Goal: Task Accomplishment & Management: Complete application form

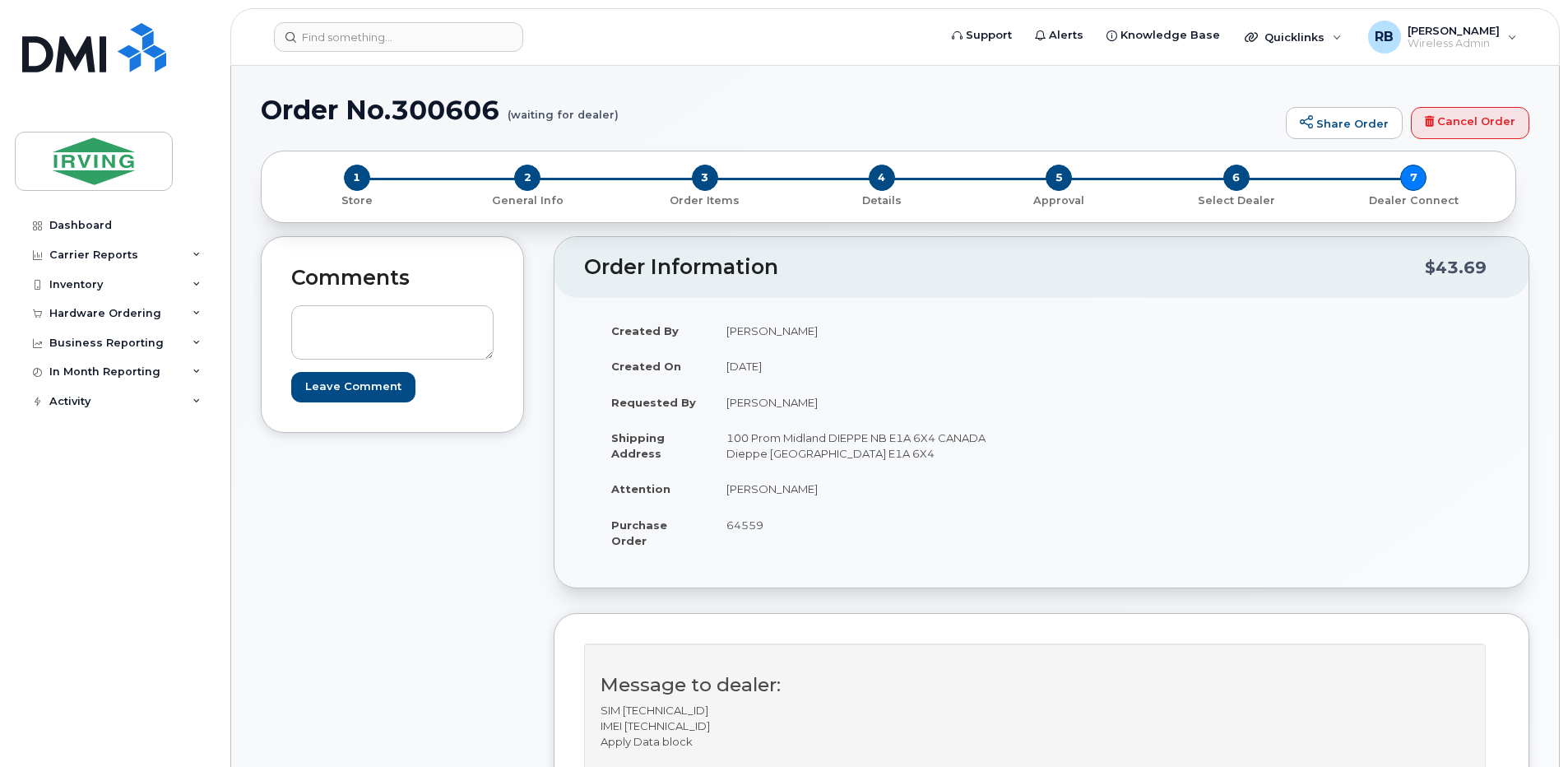
scroll to position [548, 0]
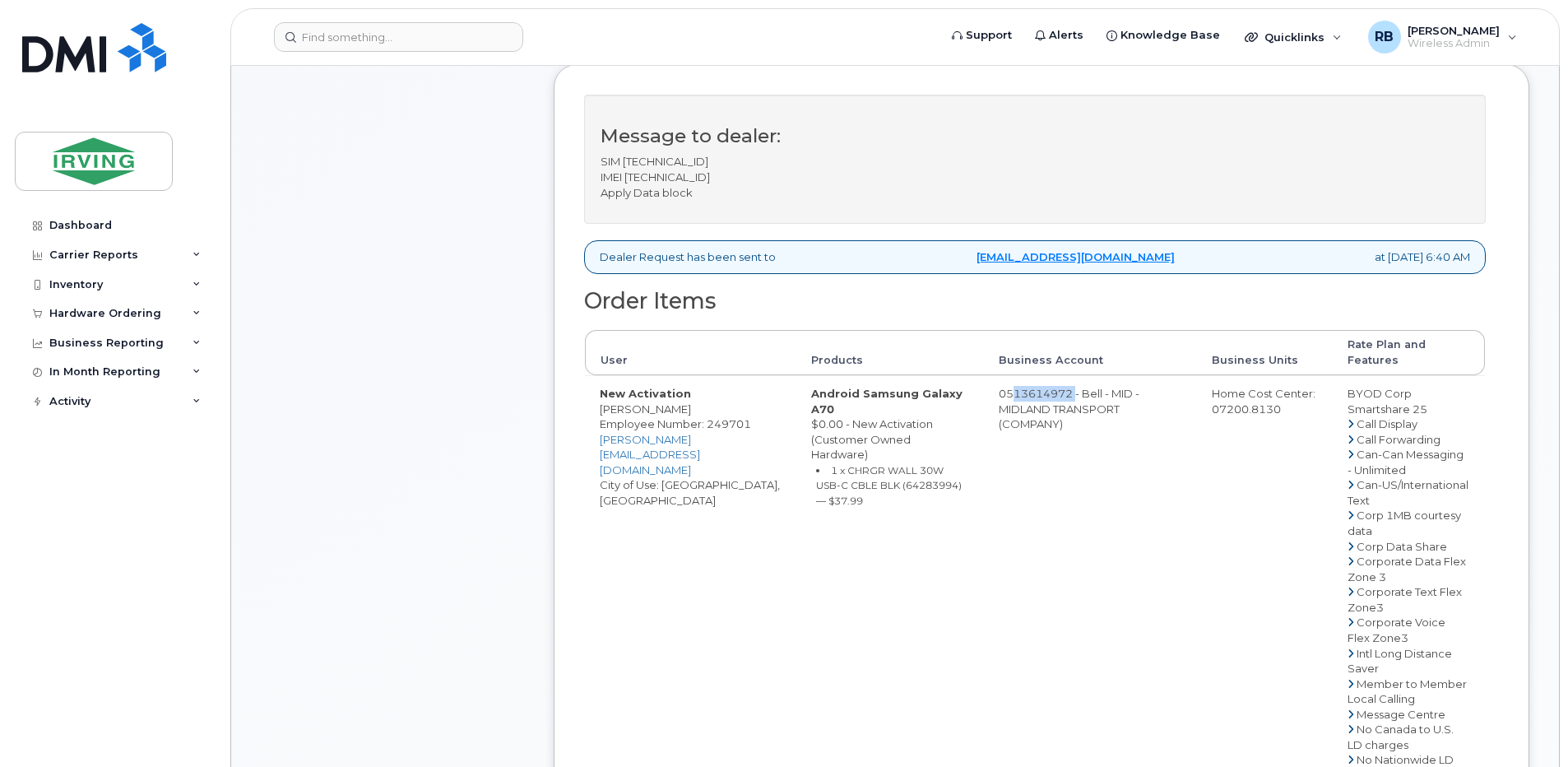
drag, startPoint x: 1038, startPoint y: 395, endPoint x: 1106, endPoint y: 396, distance: 68.0
copy td "513614972"
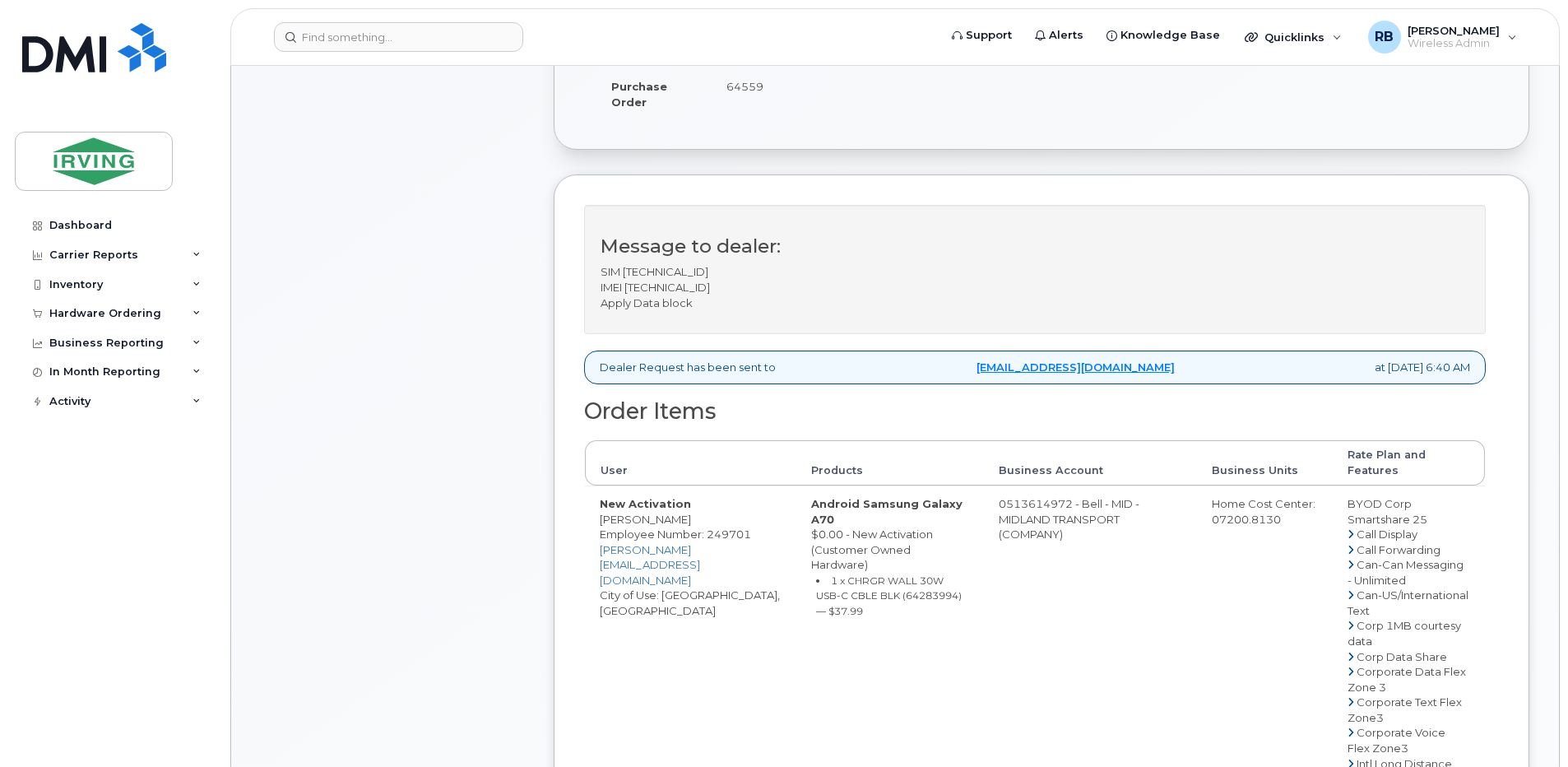
click at [661, 288] on p "SIM [TECHNICAL_ID] IMEI [TECHNICAL_ID] Apply Data block" at bounding box center [1035, 287] width 868 height 46
copy p "356006103019599"
click at [710, 274] on p "SIM [TECHNICAL_ID] IMEI [TECHNICAL_ID] Apply Data block" at bounding box center [1035, 287] width 868 height 46
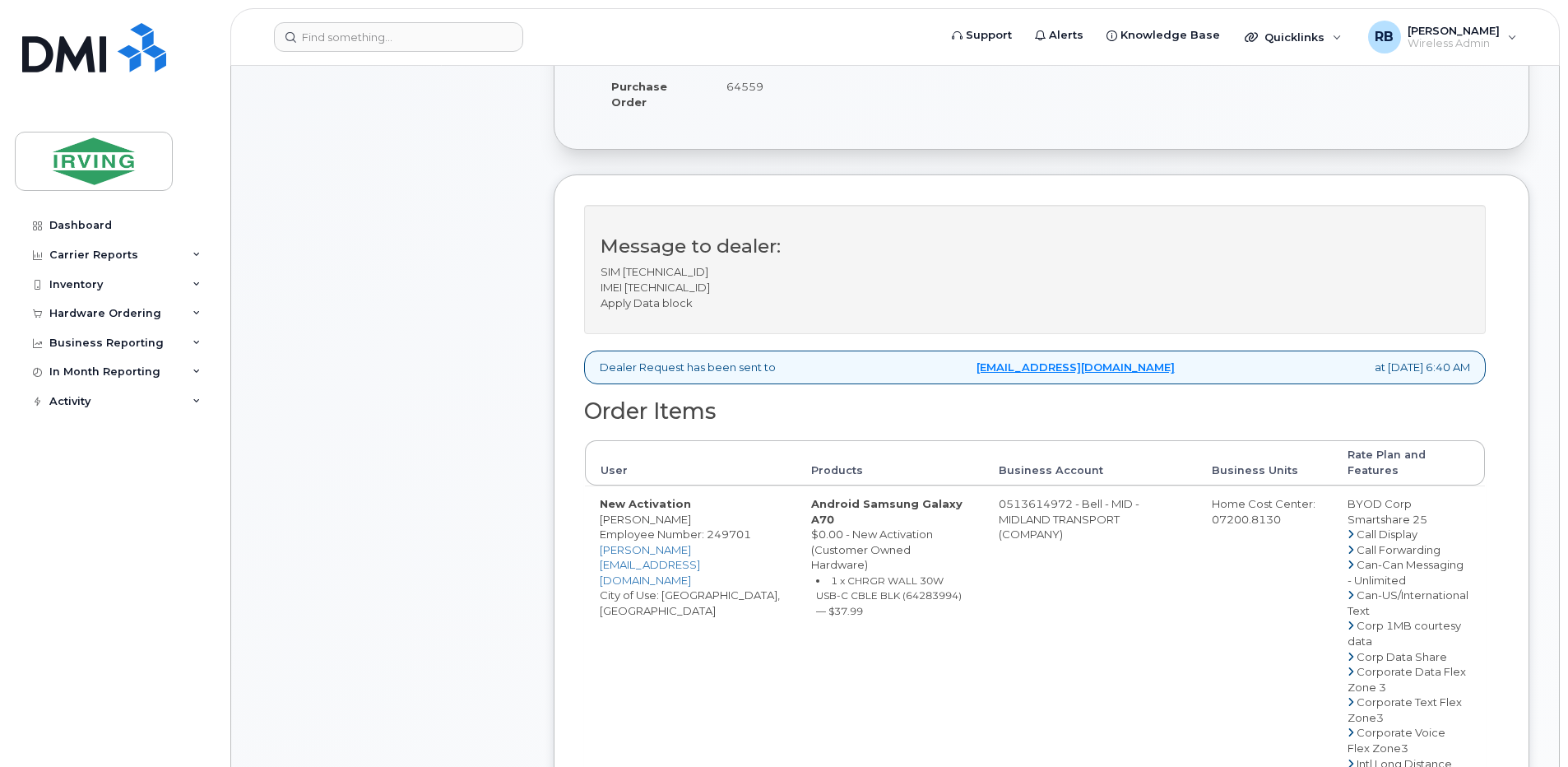
copy p "89302610206414467604"
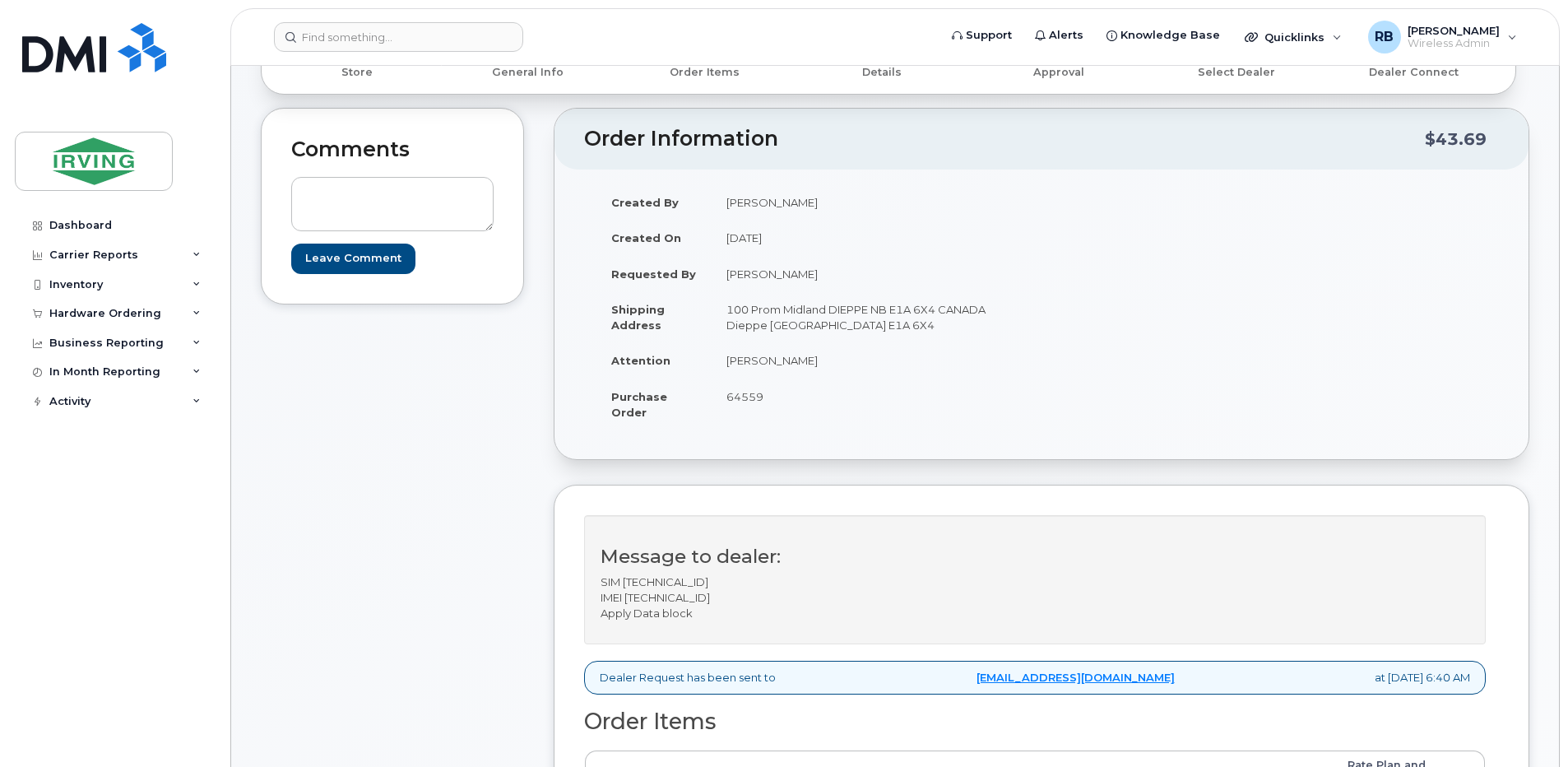
scroll to position [110, 0]
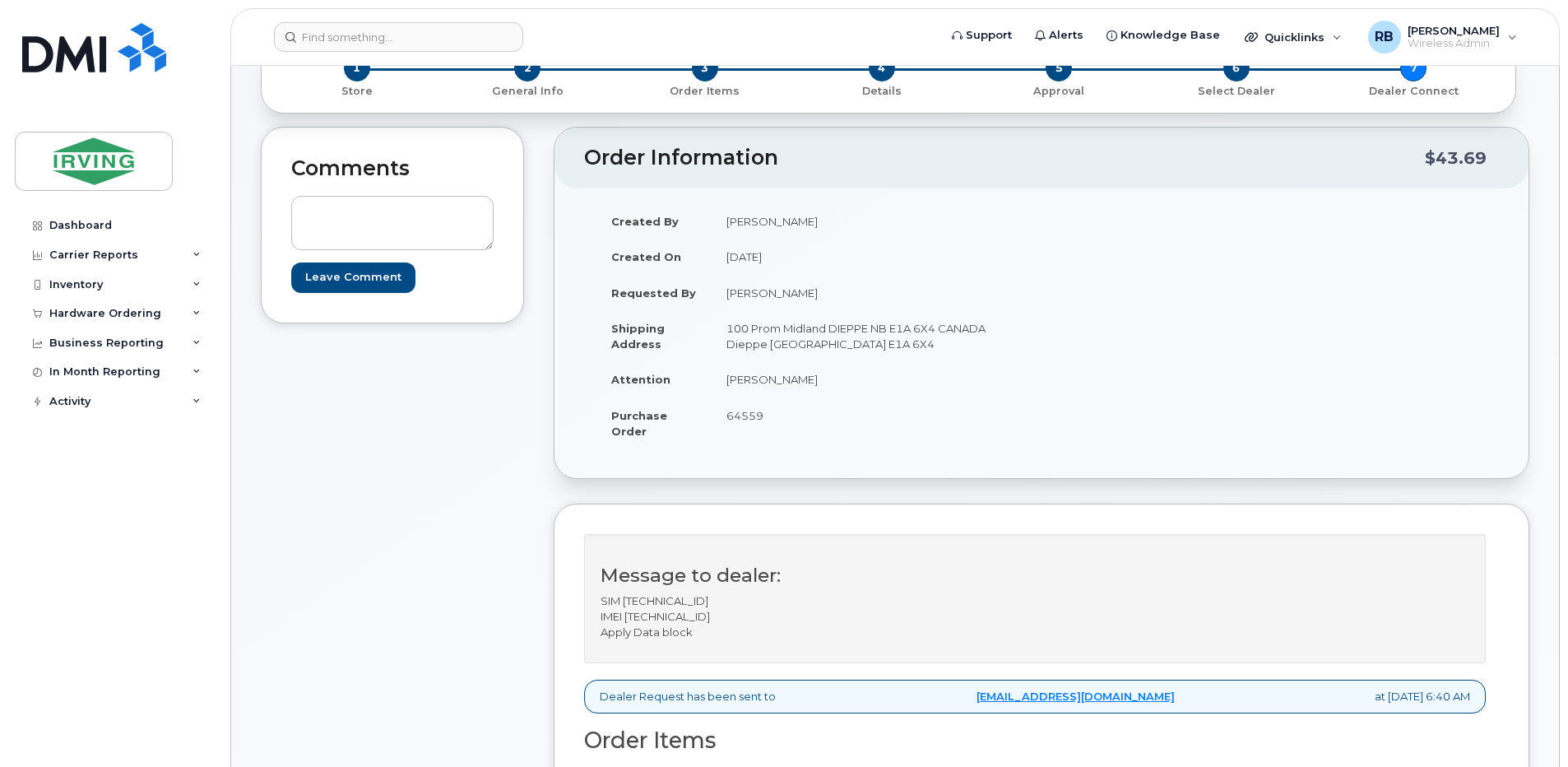
click at [1060, 445] on div "Created By [PERSON_NAME] Created On [DATE] Requested By [PERSON_NAME] Shipping …" at bounding box center [1041, 334] width 915 height 261
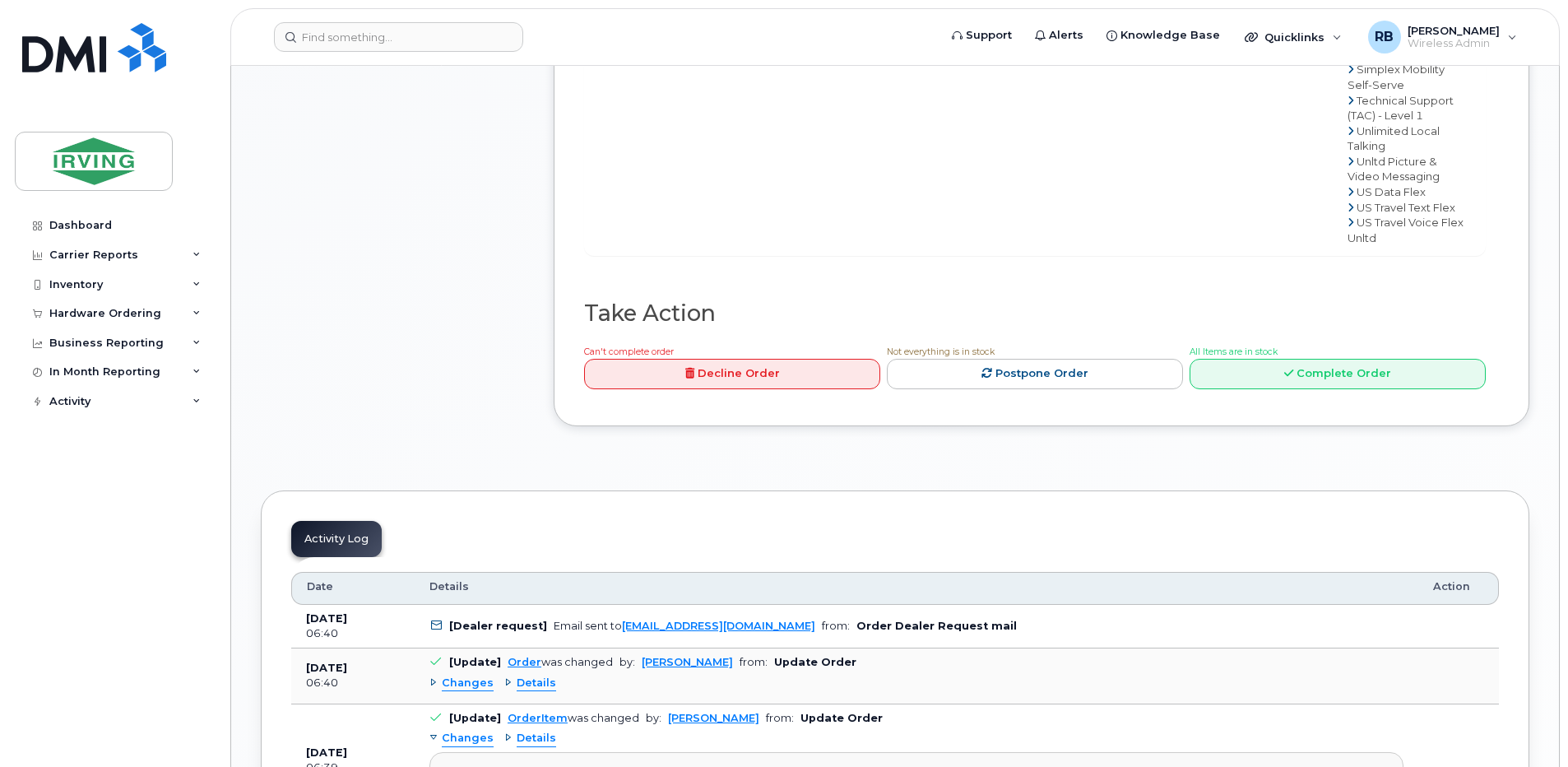
scroll to position [1645, 0]
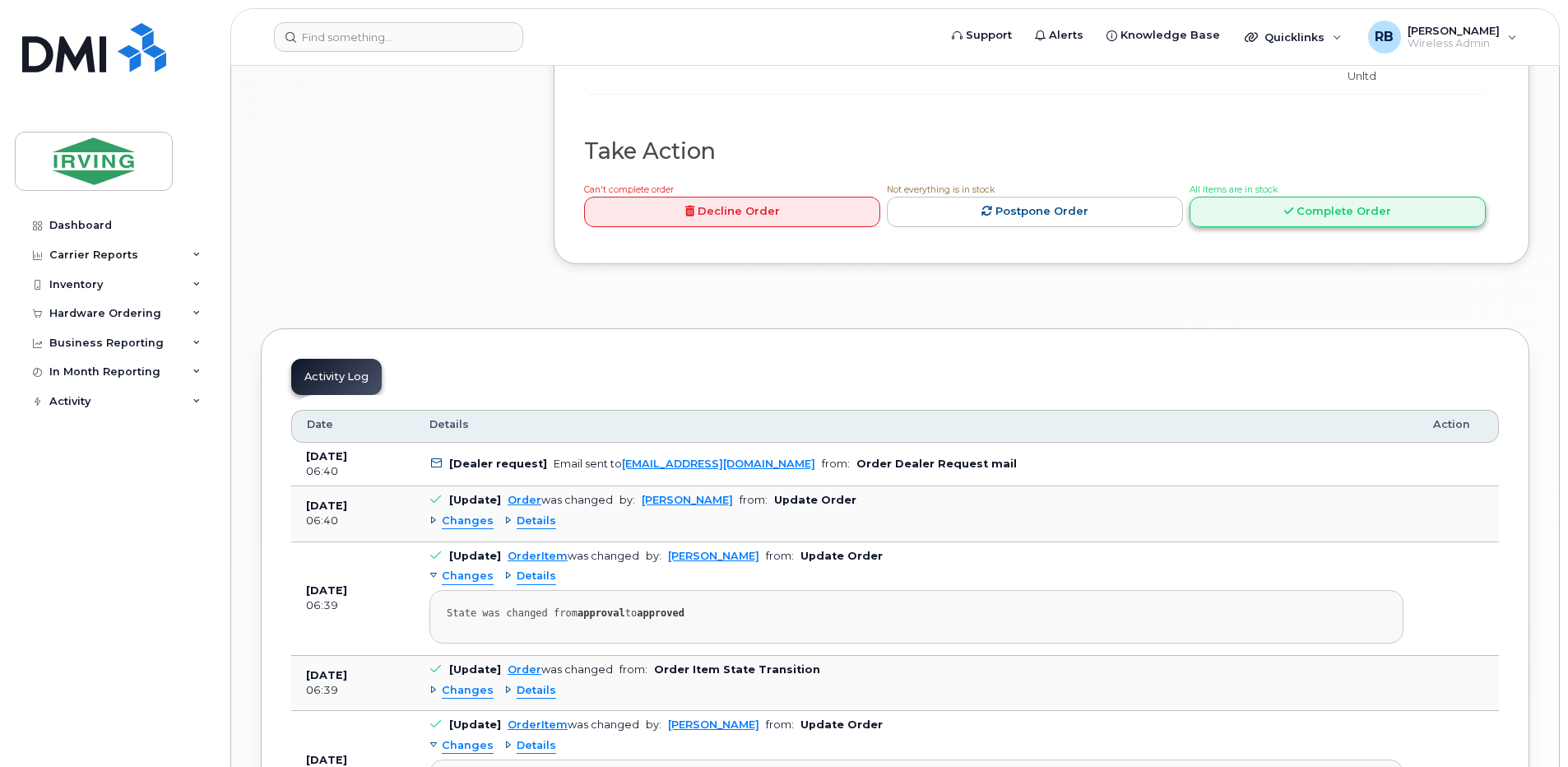
click at [1241, 227] on link "Complete Order" at bounding box center [1338, 212] width 296 height 31
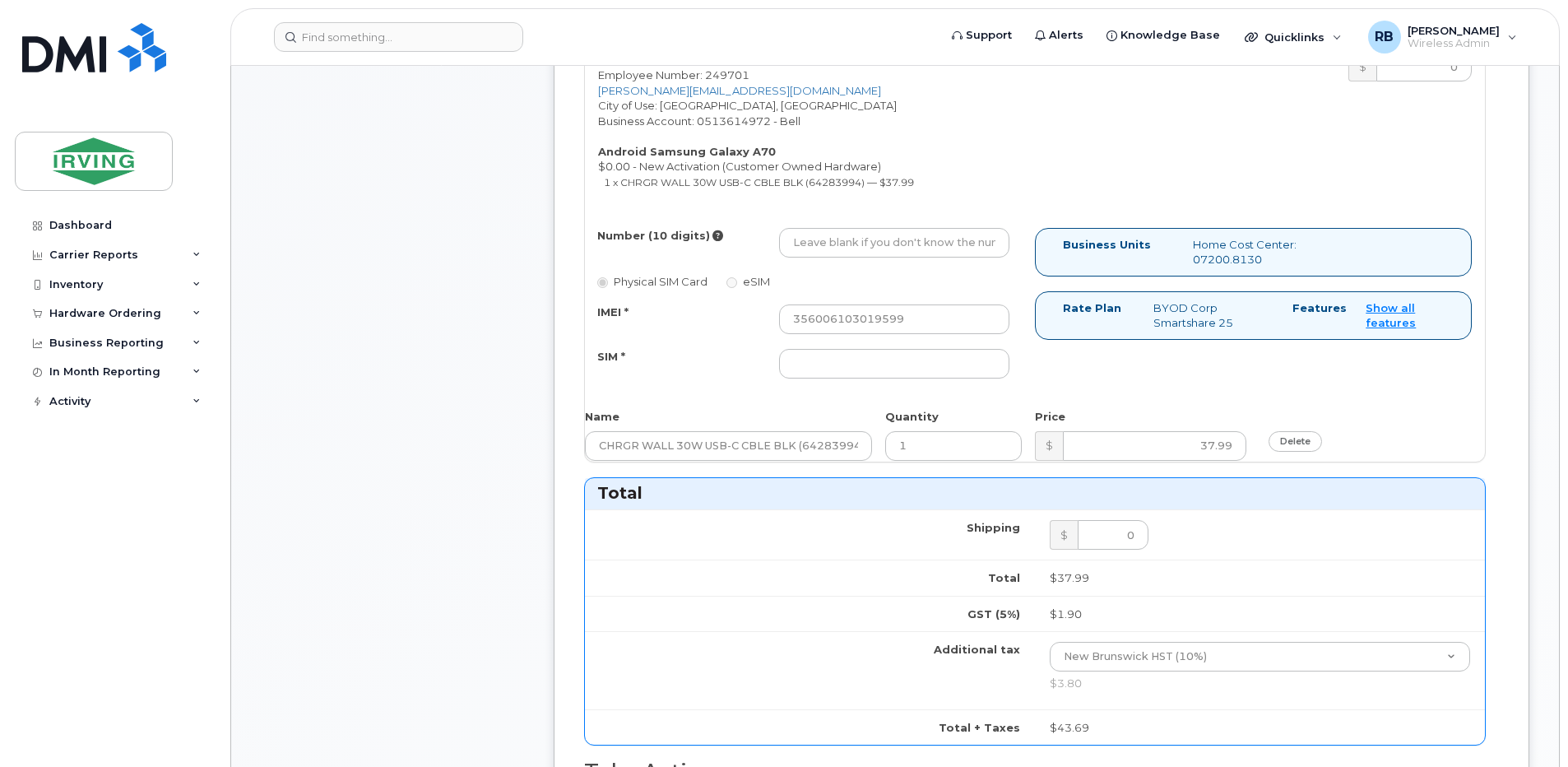
scroll to position [658, 0]
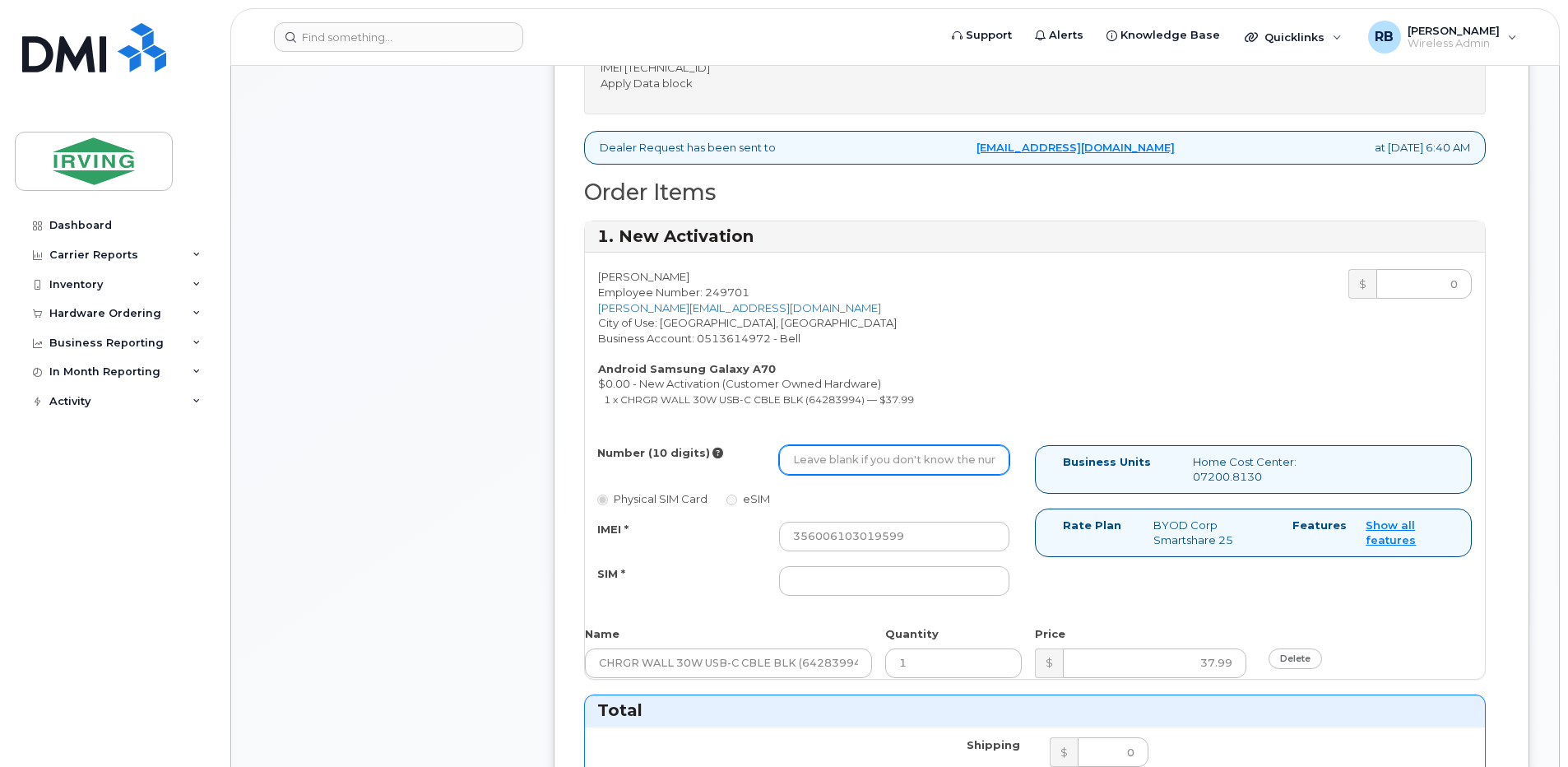
click at [811, 449] on input "Number (10 digits)" at bounding box center [894, 460] width 230 height 30
type input "5063808758"
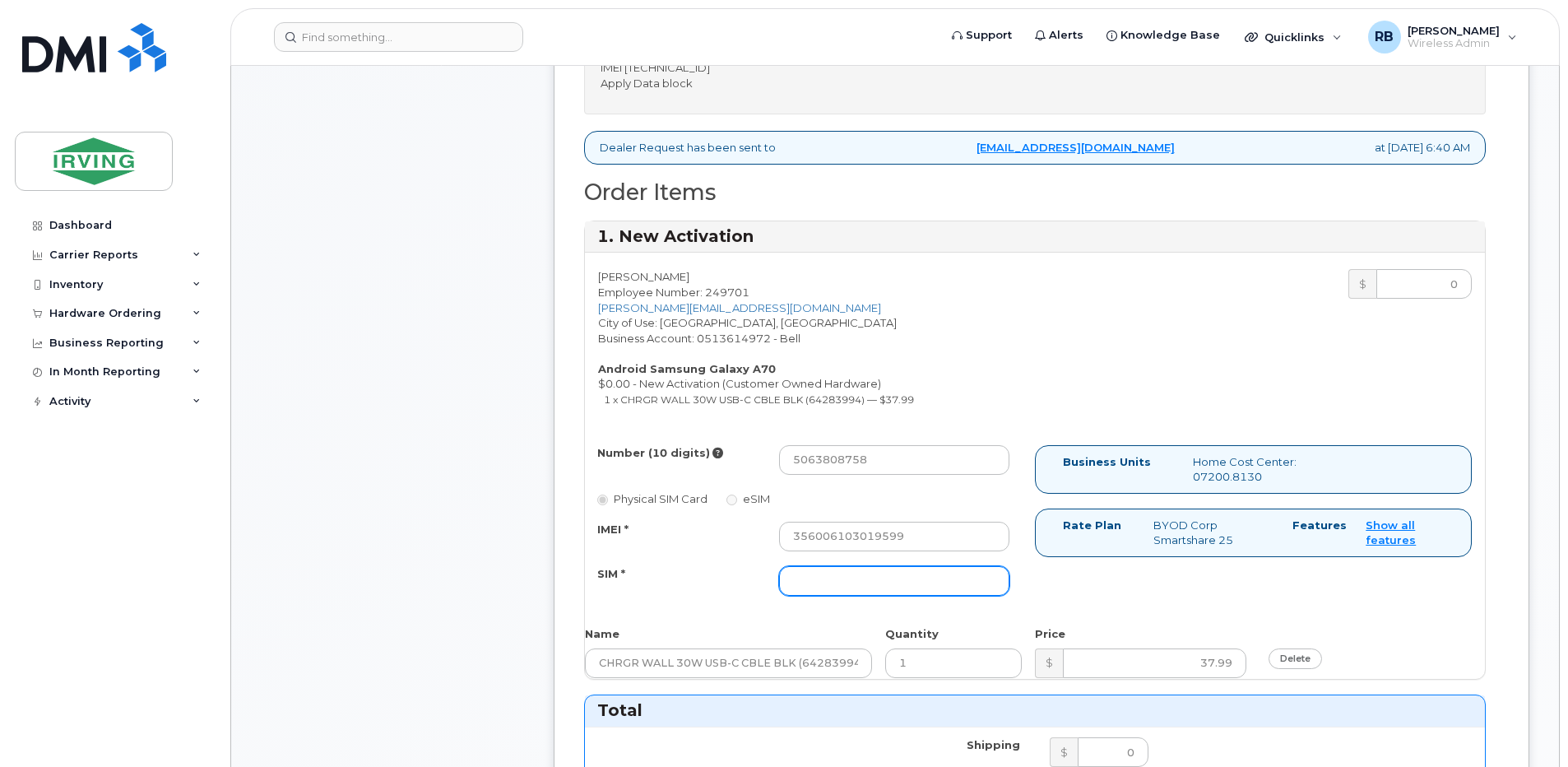
click at [798, 589] on input "SIM *" at bounding box center [894, 581] width 230 height 30
click at [838, 582] on input "SIM *" at bounding box center [894, 581] width 230 height 30
paste input "89302610206414467604"
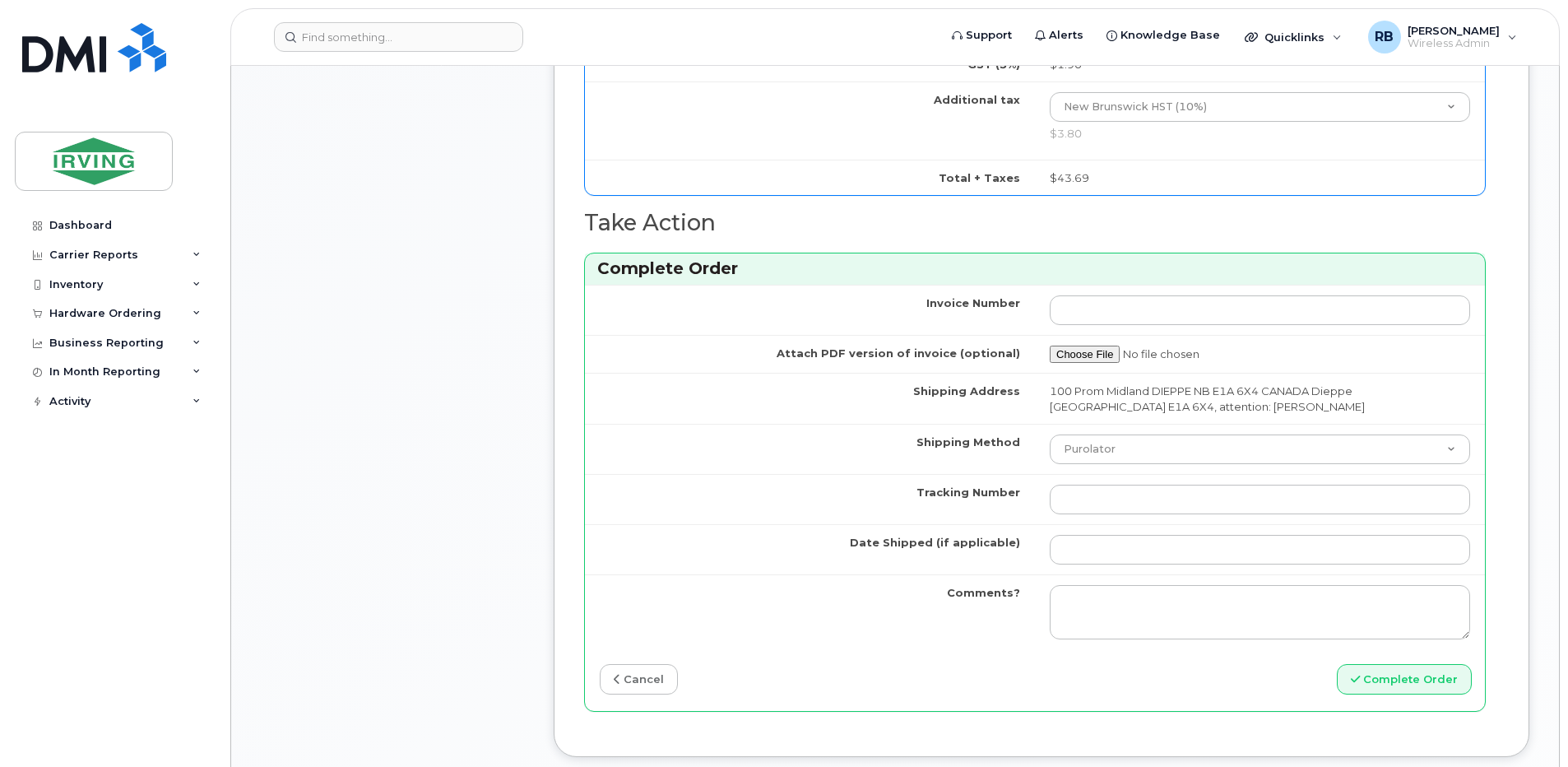
scroll to position [1426, 0]
type input "89302610206414467604"
click at [1075, 448] on select "Purolator UPS FedEx Canada Post Courier Other Drop Off Pick Up" at bounding box center [1260, 449] width 420 height 30
click at [1049, 434] on select "Purolator UPS FedEx Canada Post Courier Other Drop Off Pick Up" at bounding box center [1260, 449] width 420 height 30
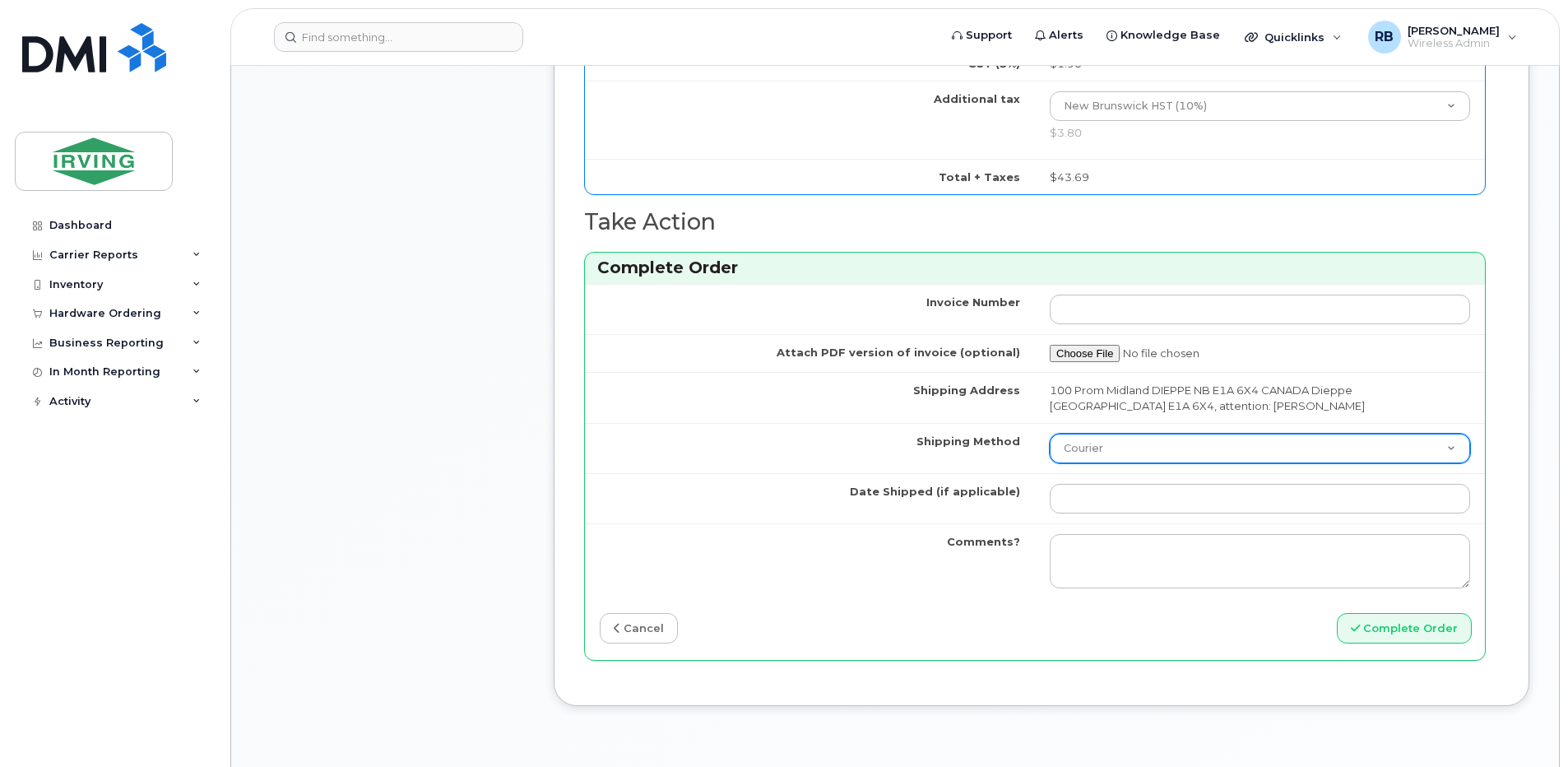
drag, startPoint x: 1080, startPoint y: 454, endPoint x: 1080, endPoint y: 465, distance: 11.0
click at [1080, 454] on select "Purolator UPS FedEx Canada Post Courier Other Drop Off Pick Up" at bounding box center [1260, 449] width 420 height 30
select select "Other"
click at [1049, 434] on select "Purolator UPS FedEx Canada Post Courier Other Drop Off Pick Up" at bounding box center [1260, 449] width 420 height 30
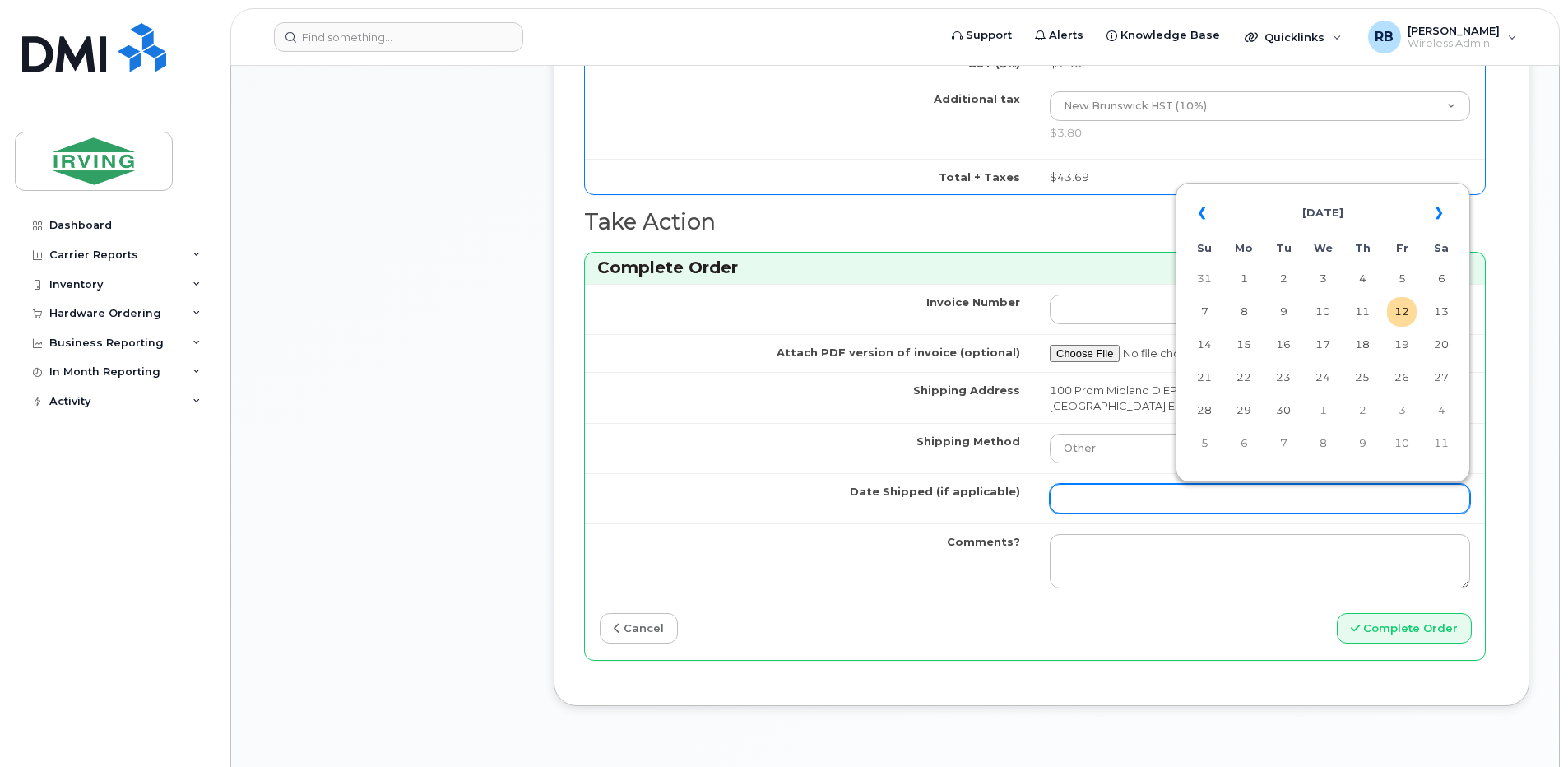
click at [1118, 501] on input "Date Shipped (if applicable)" at bounding box center [1260, 499] width 420 height 30
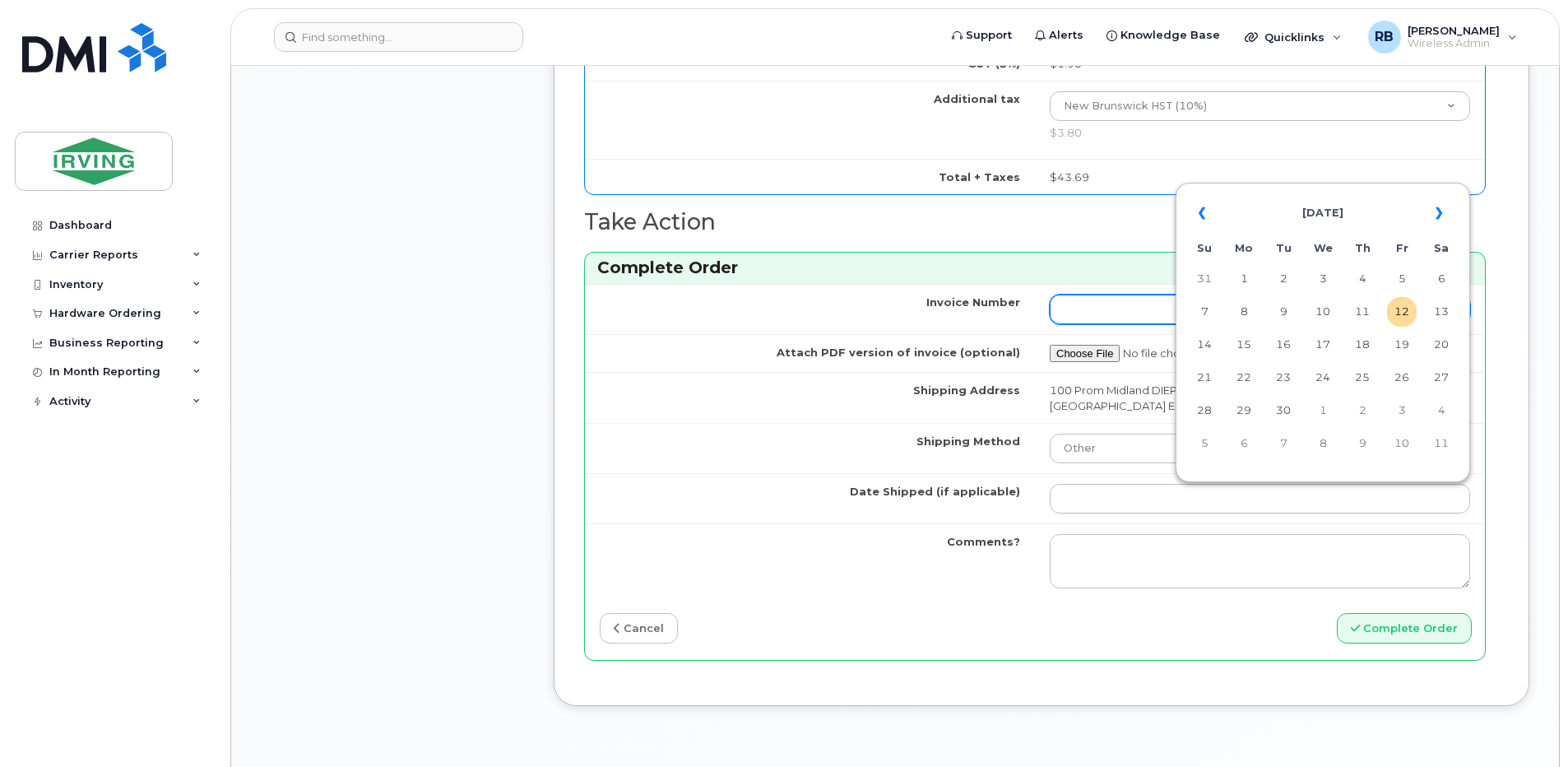
click at [1406, 315] on td "12" at bounding box center [1402, 312] width 30 height 30
type input "[DATE]"
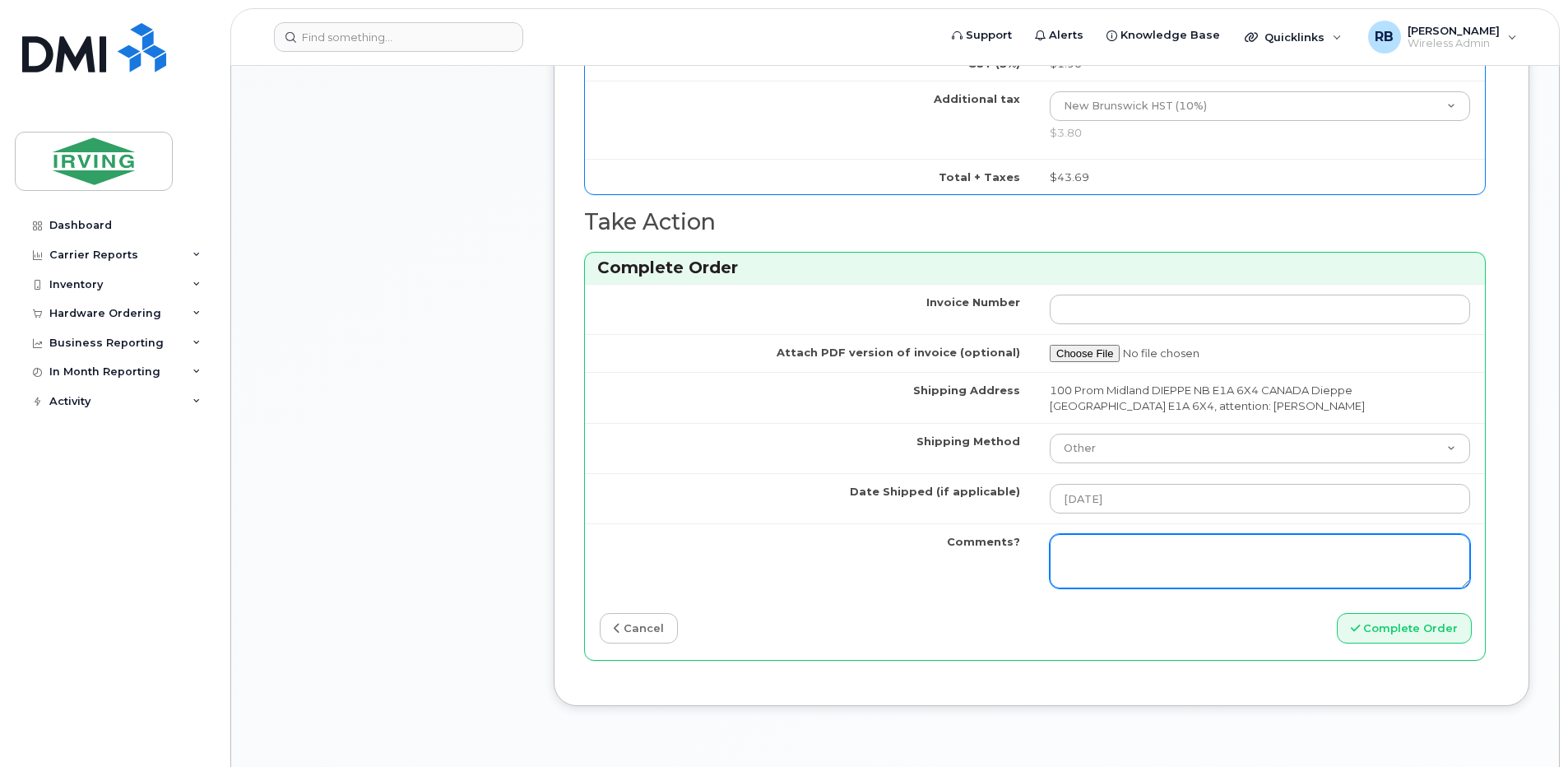
click at [1197, 548] on textarea "Comments?" at bounding box center [1260, 561] width 420 height 54
type textarea "Please be advised a line has been activated for [PERSON_NAME] [PHONE_NUMBER] wi…"
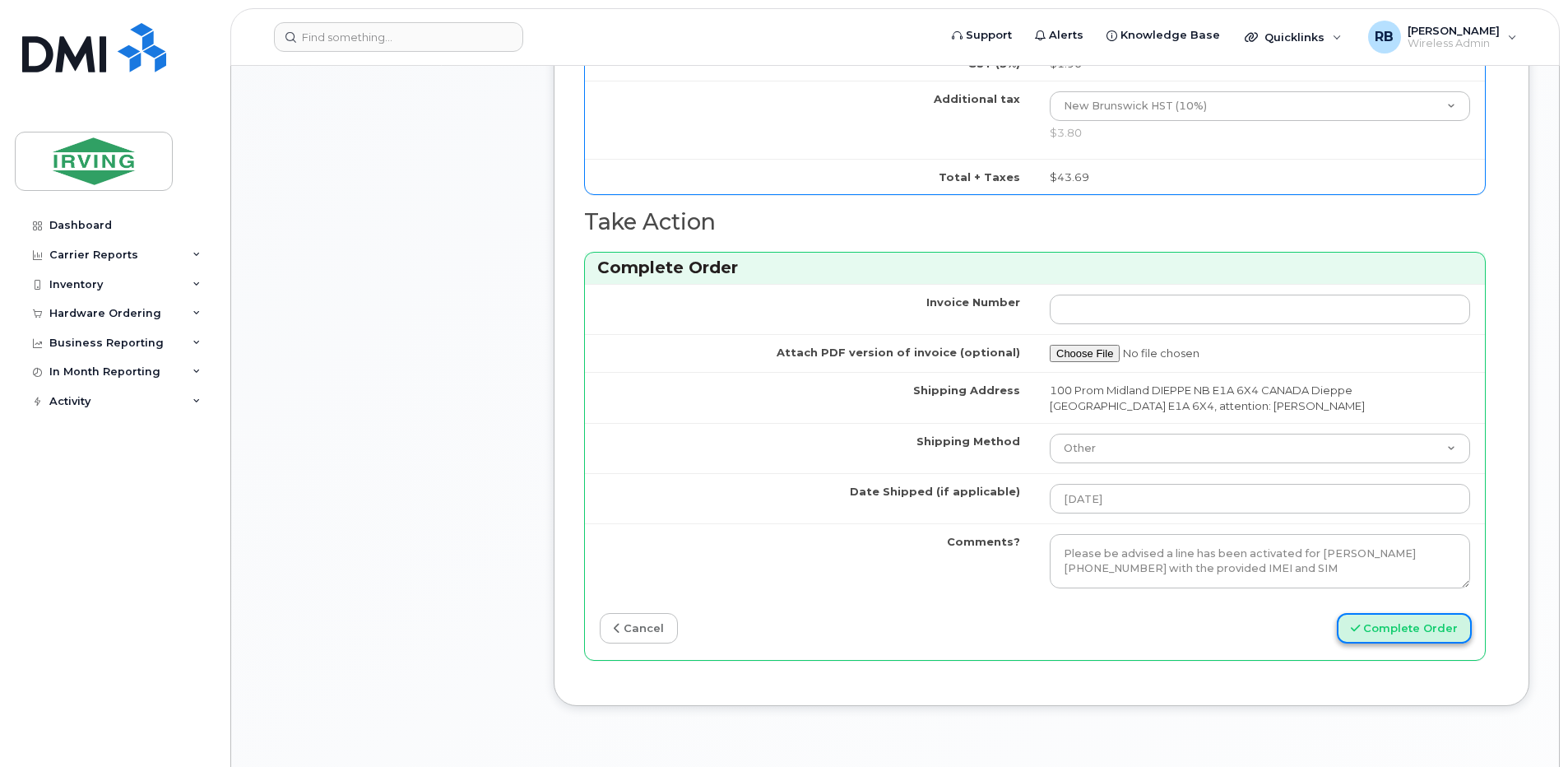
click at [1373, 624] on button "Complete Order" at bounding box center [1404, 628] width 135 height 31
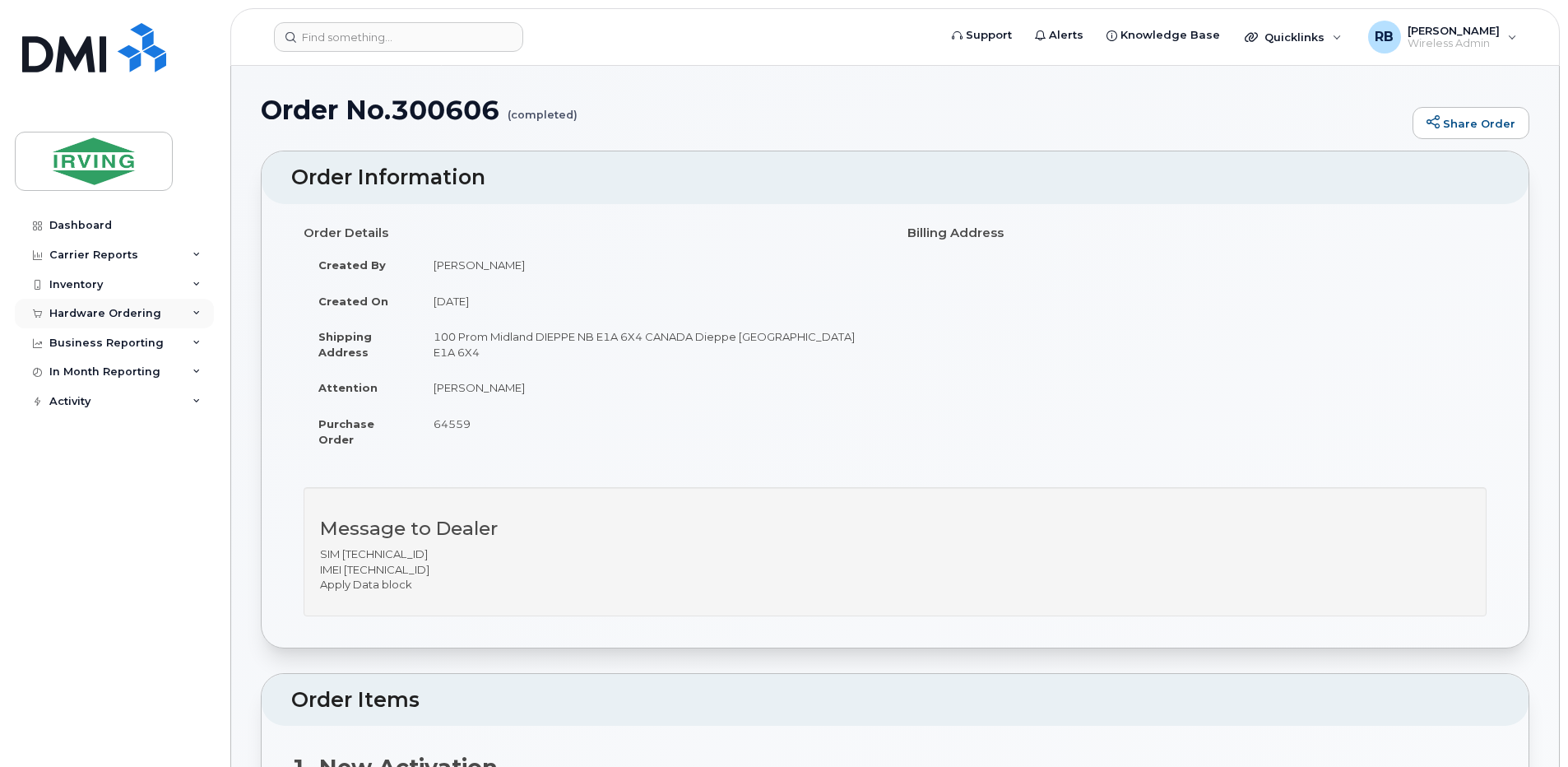
click at [99, 309] on div "Hardware Ordering" at bounding box center [105, 313] width 112 height 13
click at [70, 378] on div "Orders" at bounding box center [76, 376] width 41 height 15
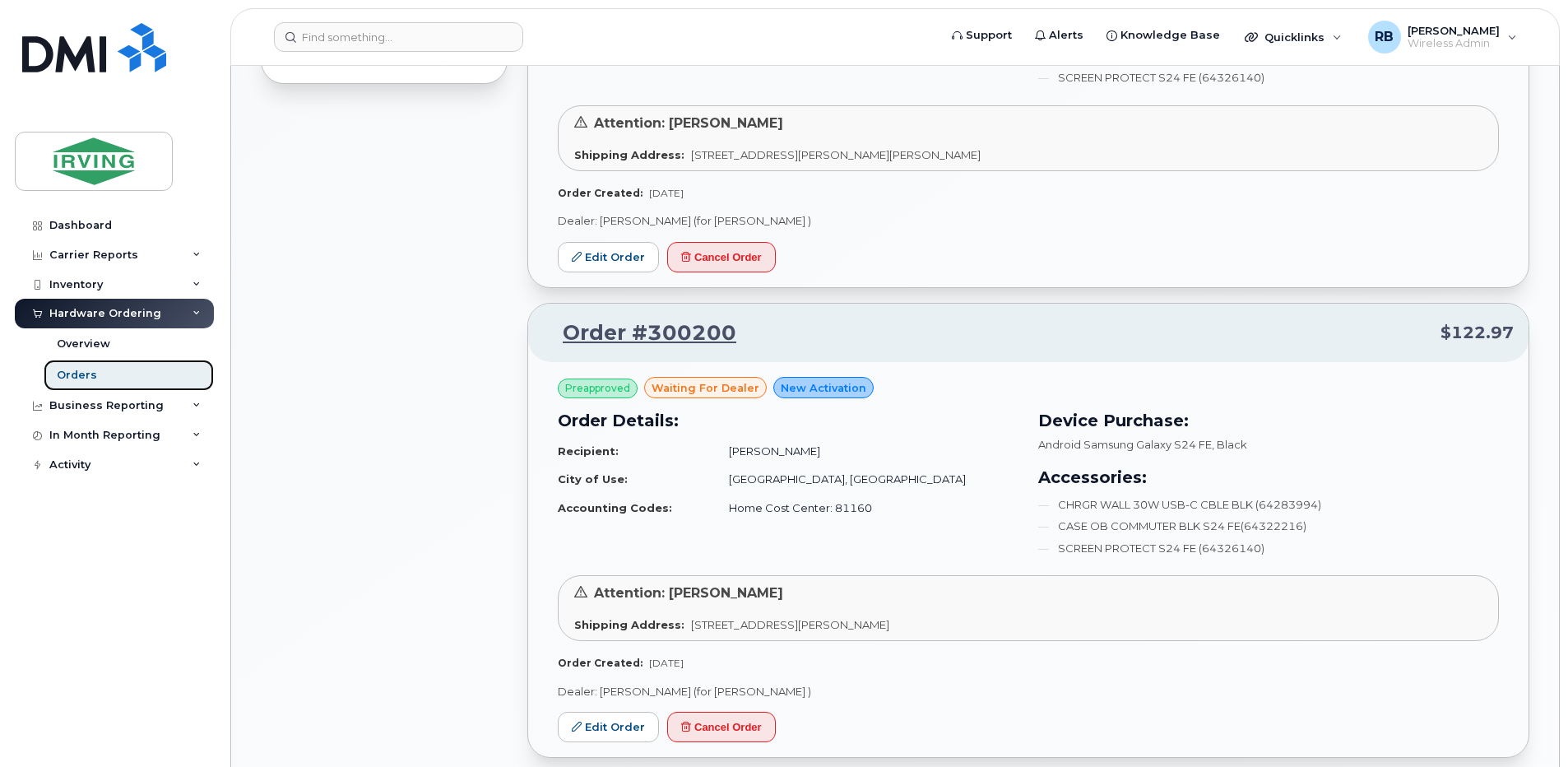
scroll to position [1207, 0]
click at [628, 720] on link "Edit Order" at bounding box center [608, 727] width 101 height 31
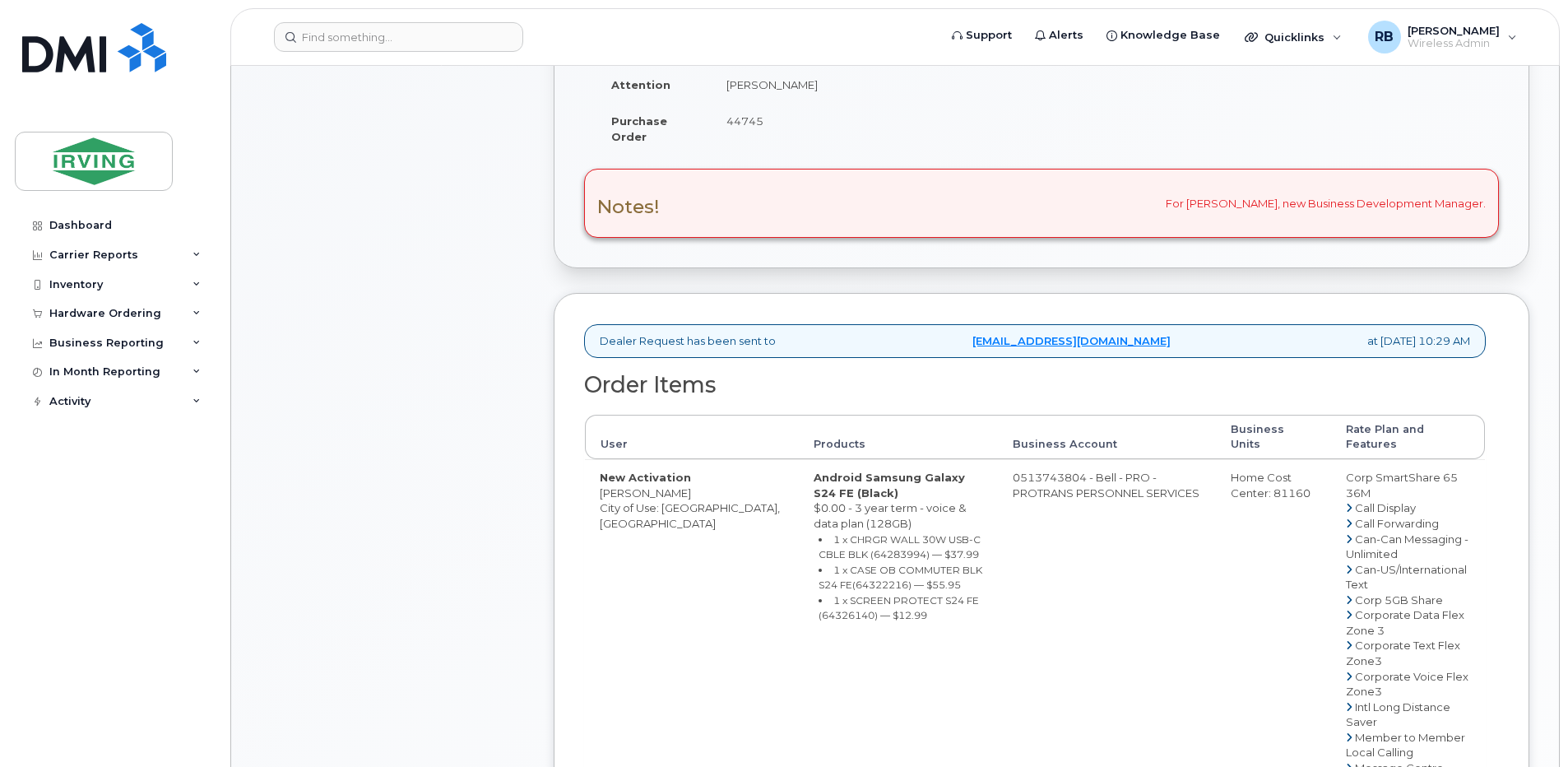
scroll to position [439, 0]
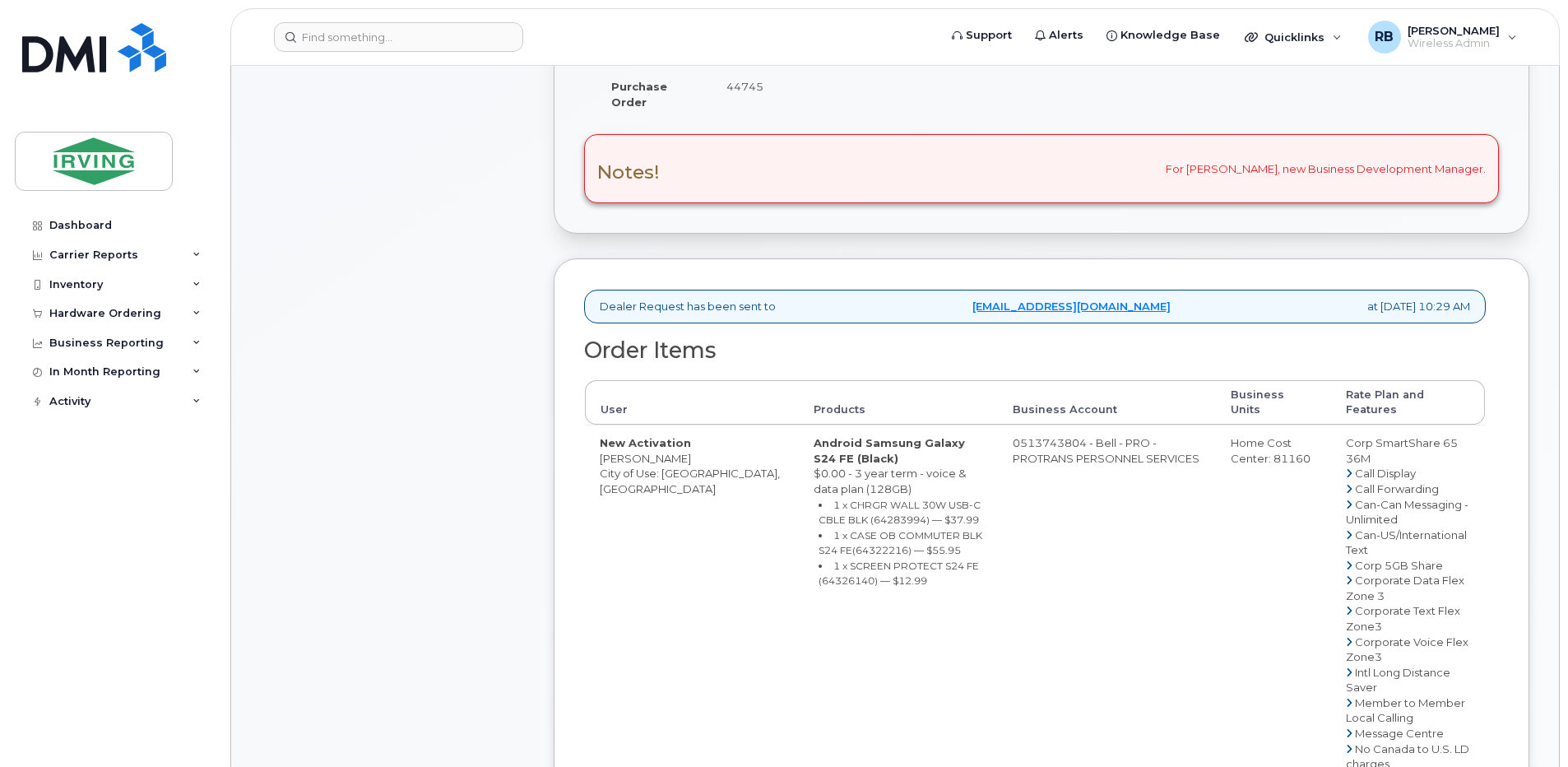
click at [351, 260] on div "Comments Leave Comment" at bounding box center [392, 608] width 263 height 1622
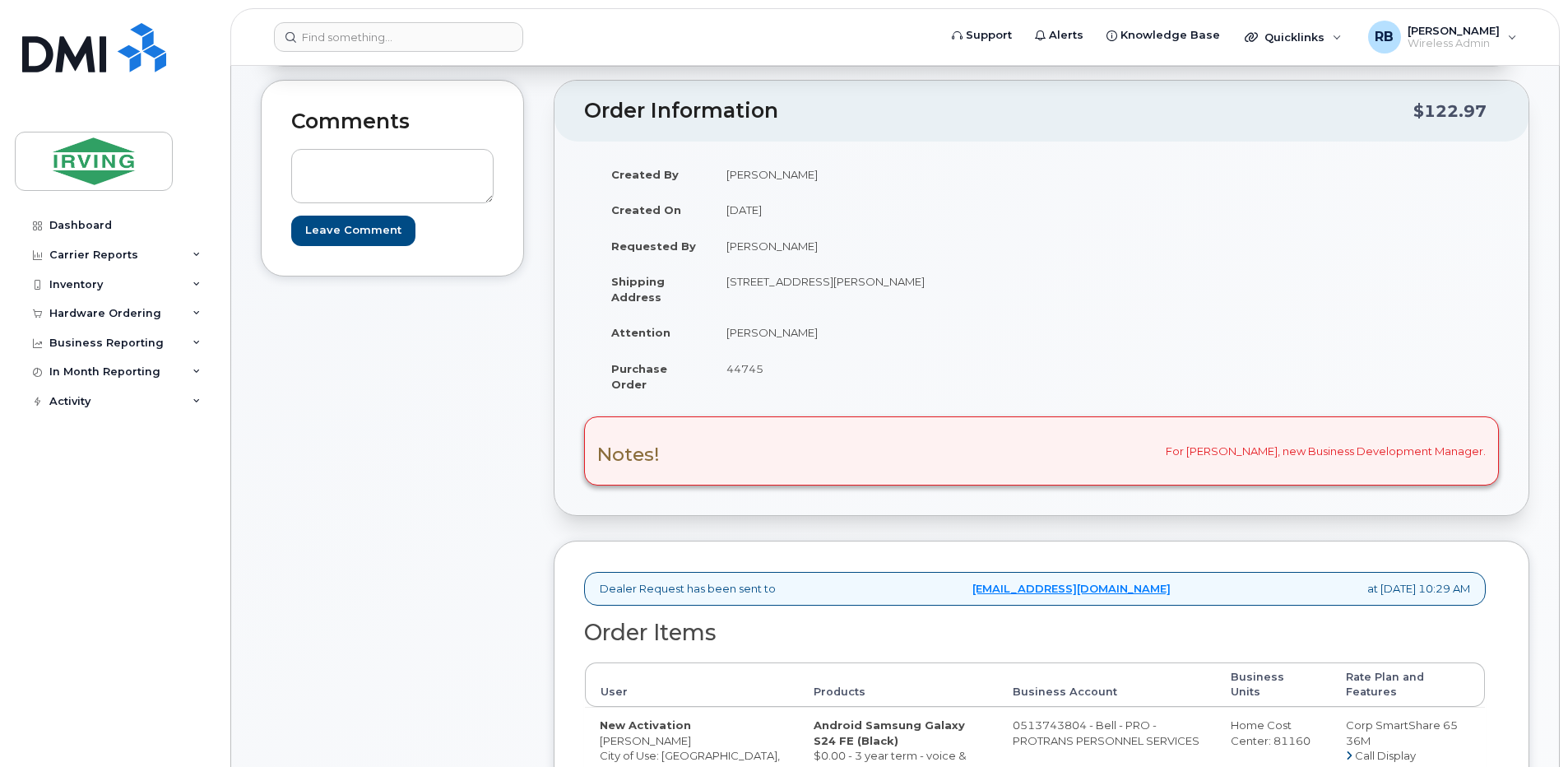
scroll to position [0, 0]
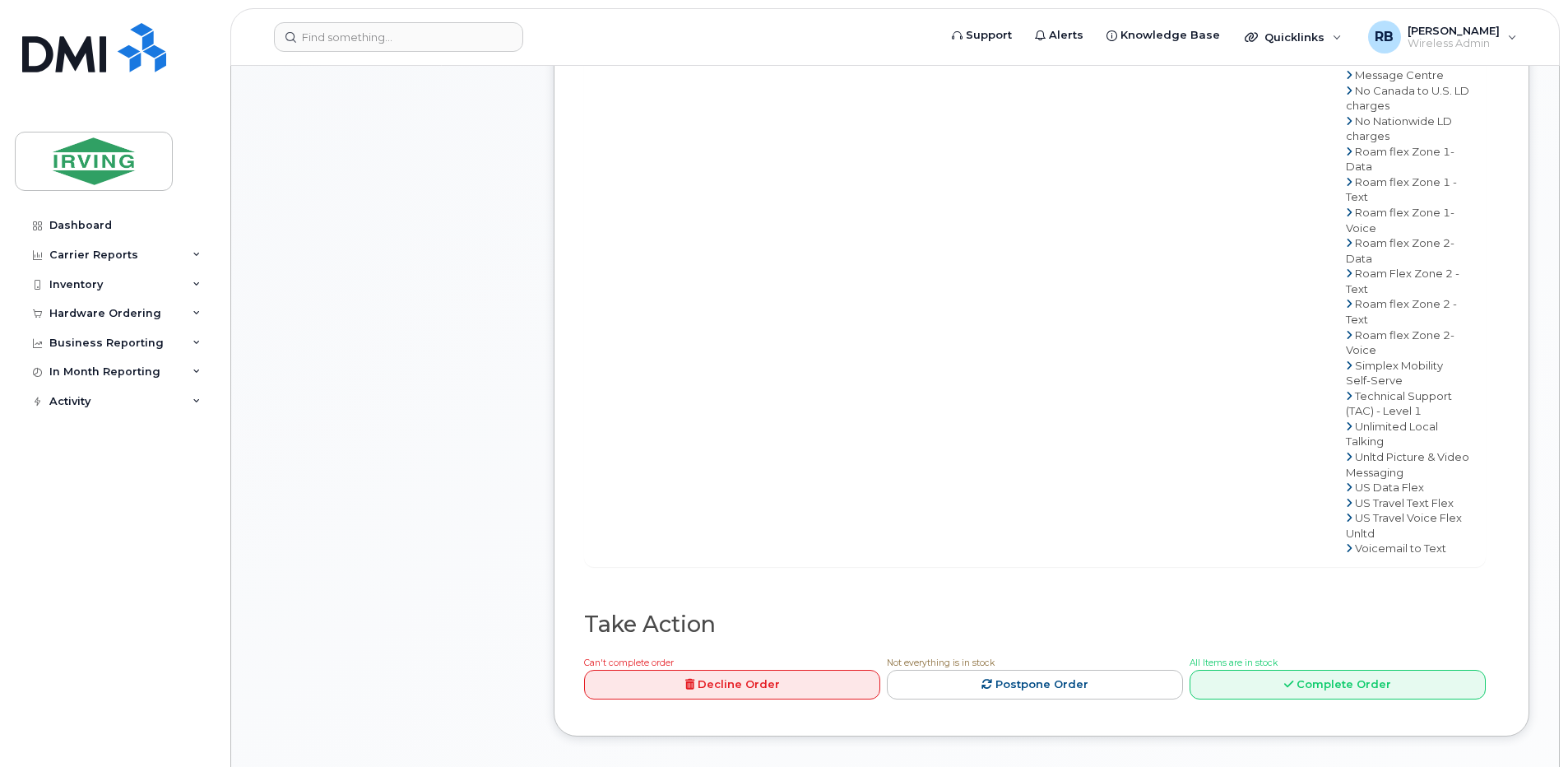
scroll to position [1316, 0]
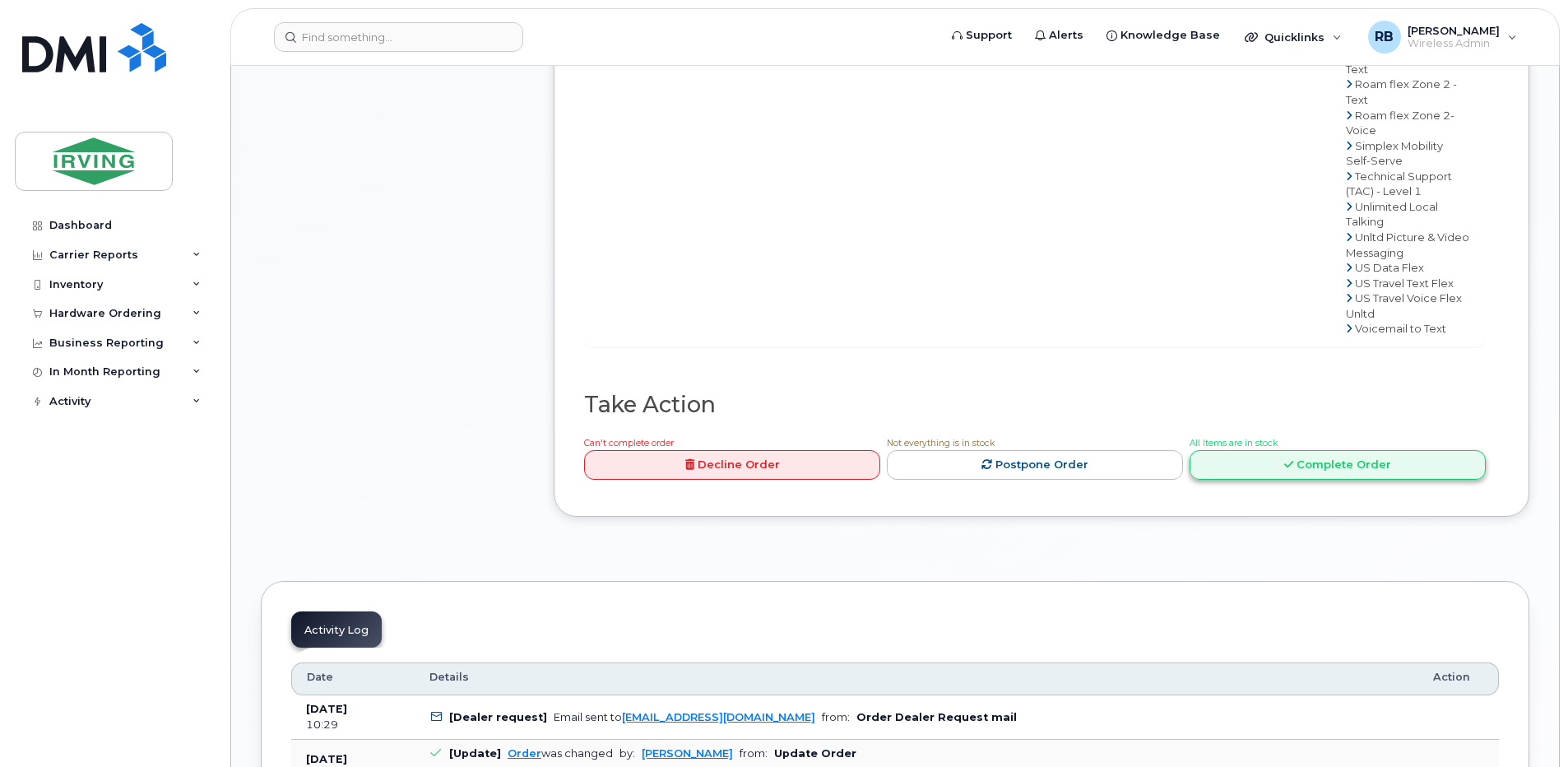
click at [1241, 450] on link "Complete Order" at bounding box center [1338, 465] width 296 height 31
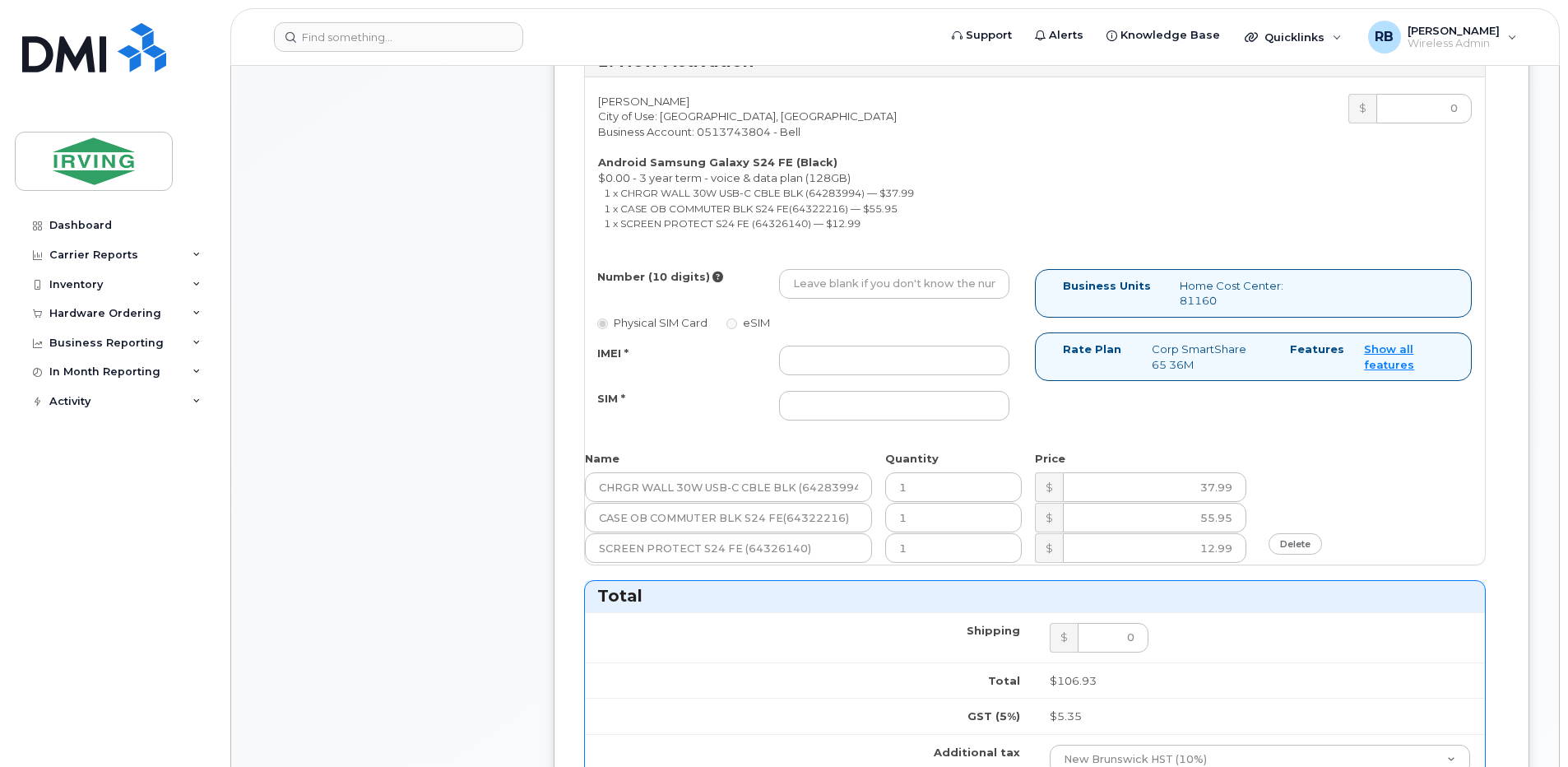
scroll to position [768, 0]
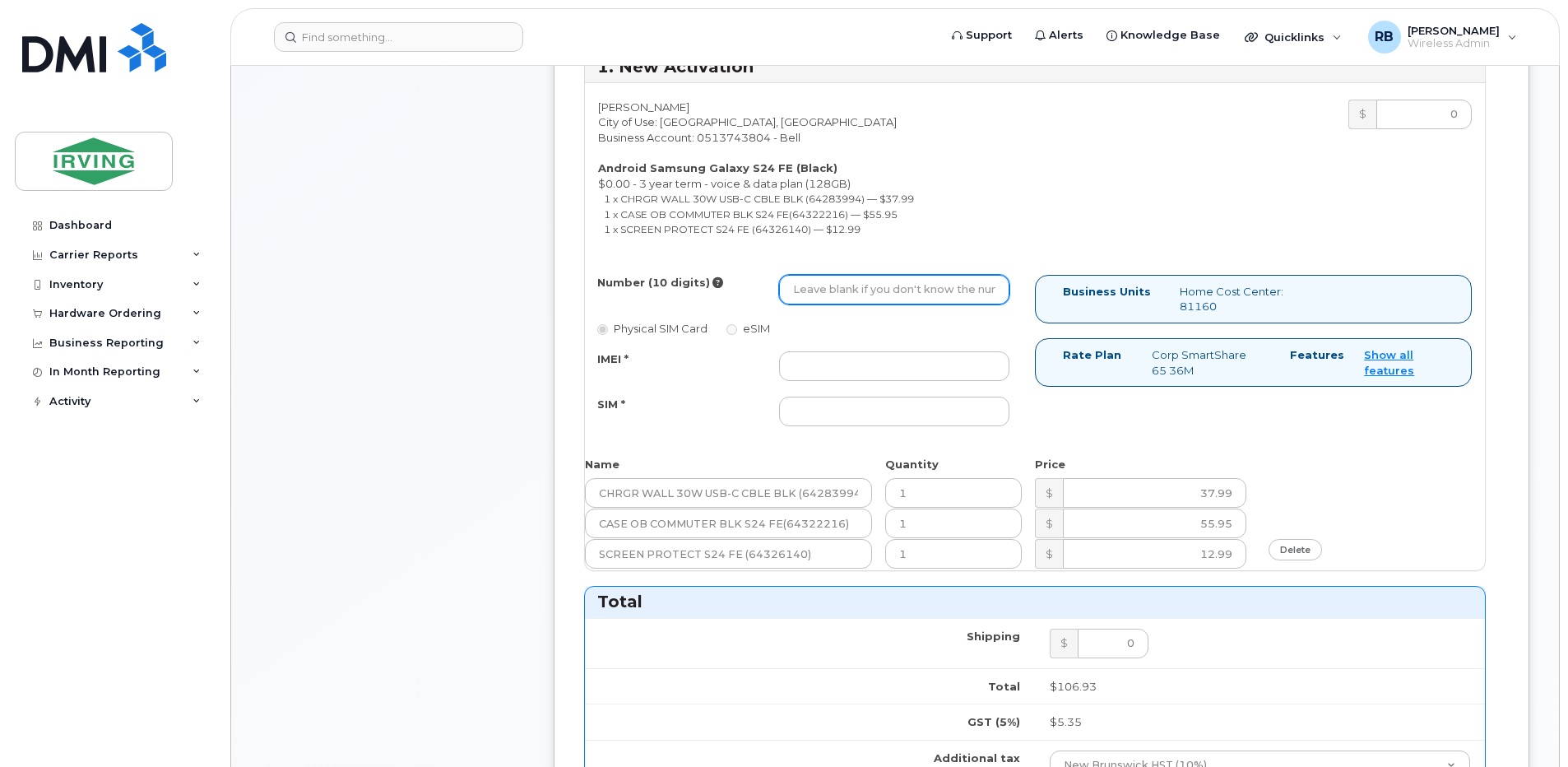
click at [884, 298] on input "Number (10 digits)" at bounding box center [894, 290] width 230 height 30
type input "3652754286"
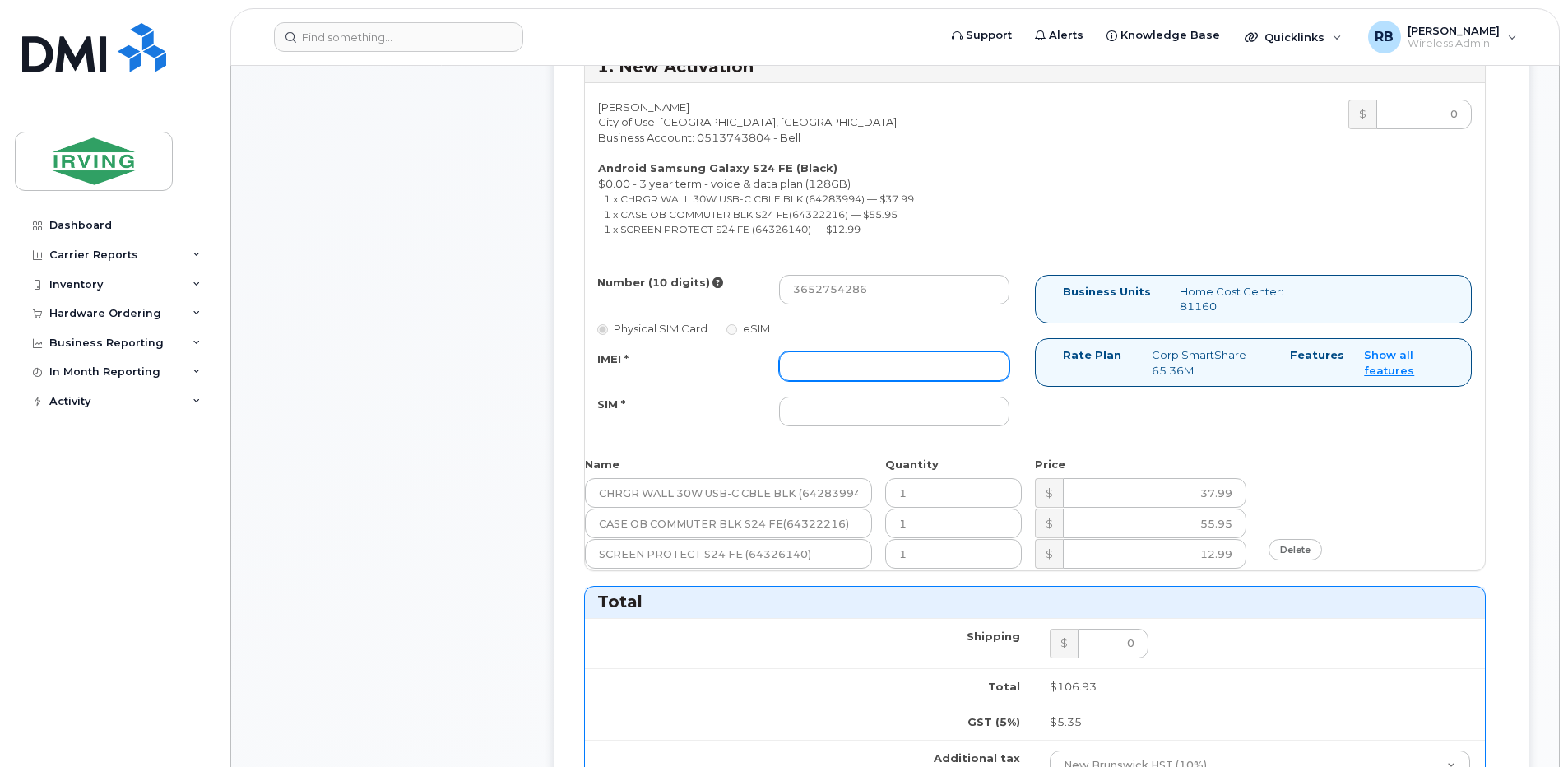
click at [849, 363] on input "IMEI *" at bounding box center [894, 366] width 230 height 30
type input "352693796209100"
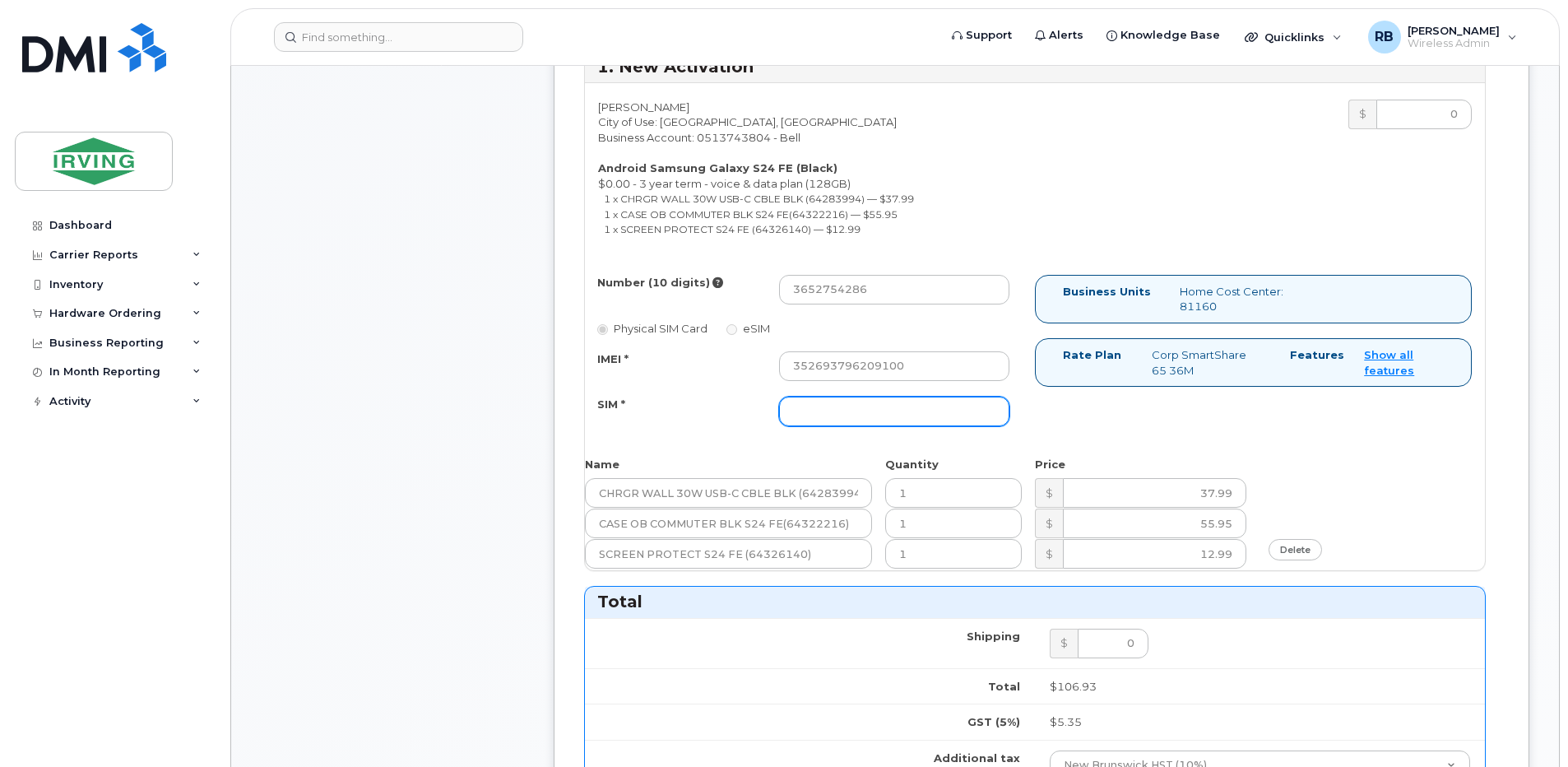
click at [858, 413] on input "SIM *" at bounding box center [894, 411] width 230 height 30
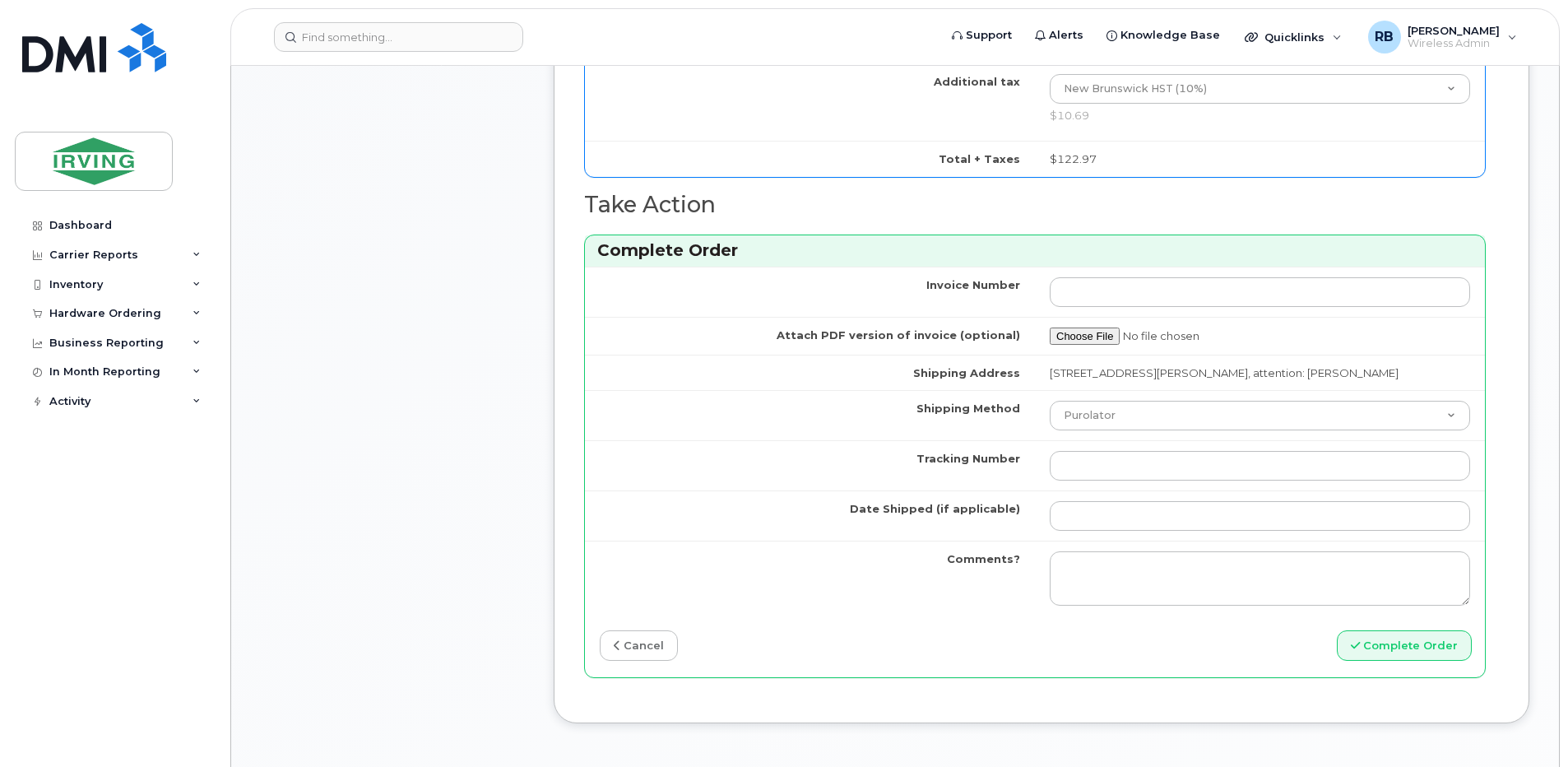
scroll to position [1536, 0]
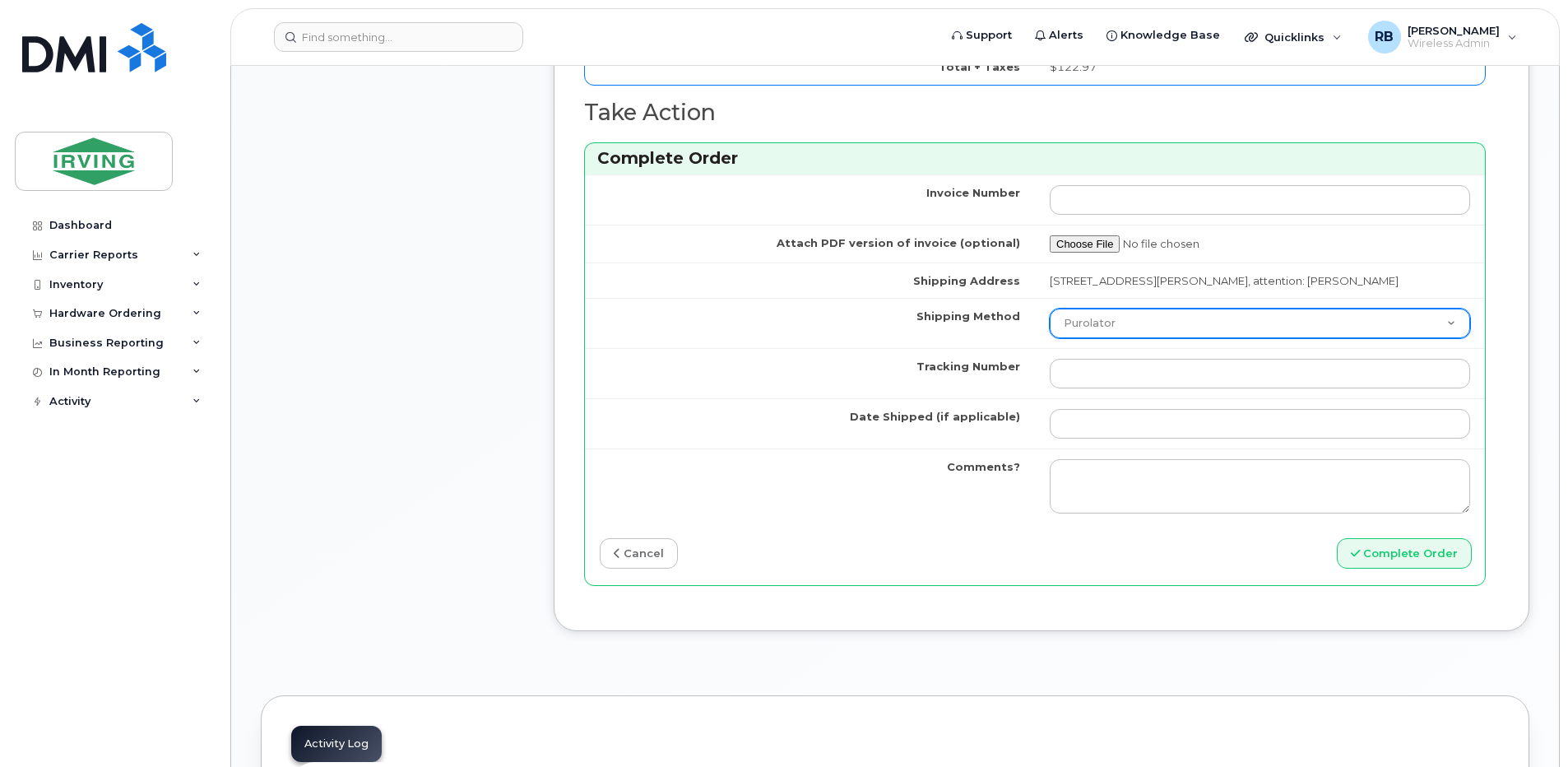
type input "89302610207415303806"
click at [1100, 322] on select "Purolator UPS FedEx Canada Post Courier Other Drop Off Pick Up" at bounding box center [1260, 323] width 420 height 30
select select "Courier"
click at [1049, 308] on select "Purolator UPS FedEx Canada Post Courier Other Drop Off Pick Up" at bounding box center [1260, 323] width 420 height 30
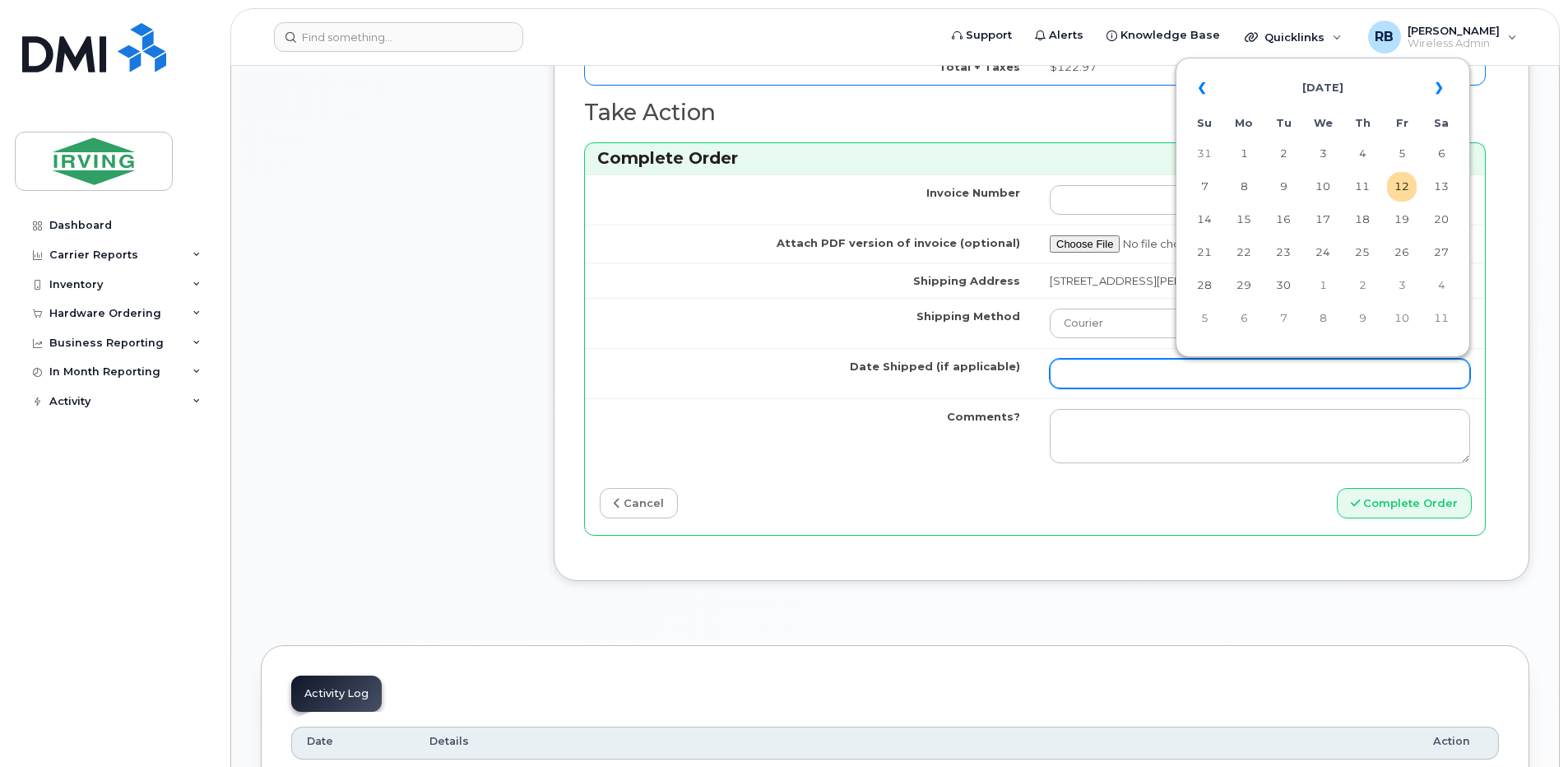
click at [1090, 379] on input "Date Shipped (if applicable)" at bounding box center [1260, 374] width 420 height 30
click at [1320, 215] on td "17" at bounding box center [1323, 220] width 30 height 30
type input "2025-09-17"
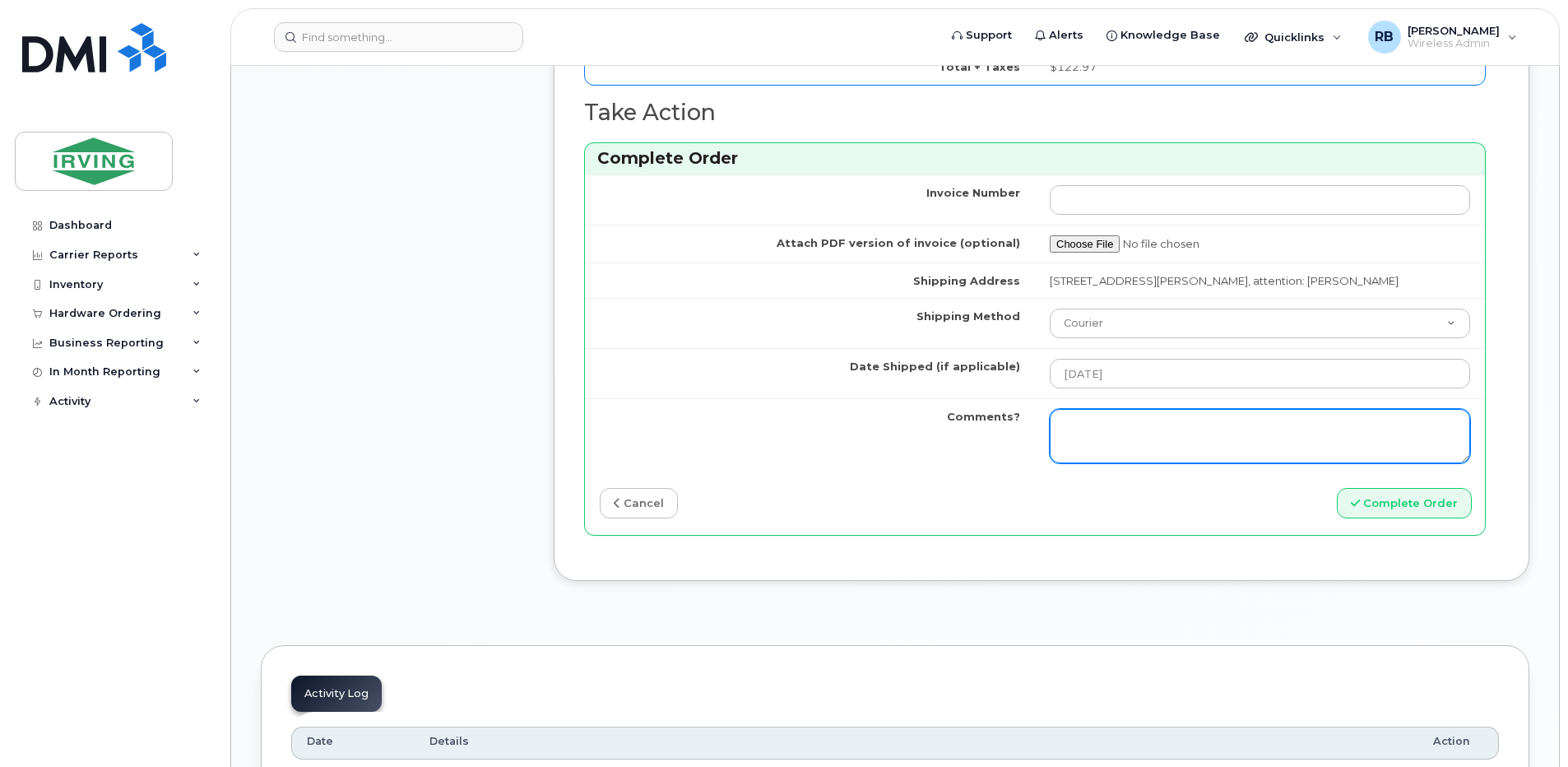
click at [1126, 412] on textarea "Comments?" at bounding box center [1260, 435] width 420 height 54
type textarea "p"
type textarea "Please be advised the order has been completed. SO#26204978 Allow 1-3 business …"
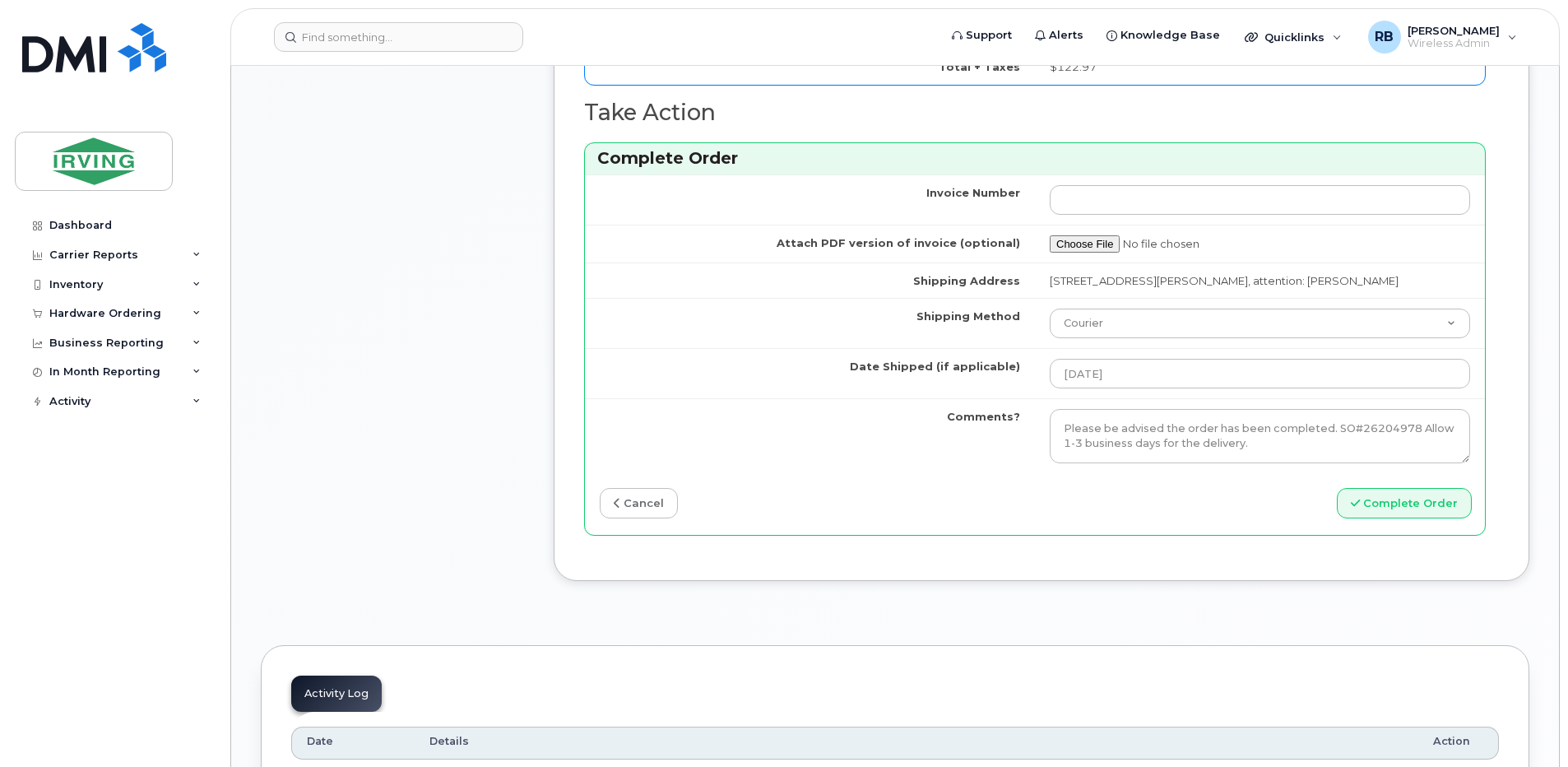
click at [952, 478] on div "Invoice Number Attach PDF version of invoice (optional) Shipping Address 10 Daw…" at bounding box center [1035, 355] width 900 height 361
click at [1173, 435] on textarea "Please be advised the order has been completed. SO#26204978 Allow 1-3 business …" at bounding box center [1260, 435] width 420 height 54
click at [892, 514] on div "cancel" at bounding box center [810, 503] width 450 height 31
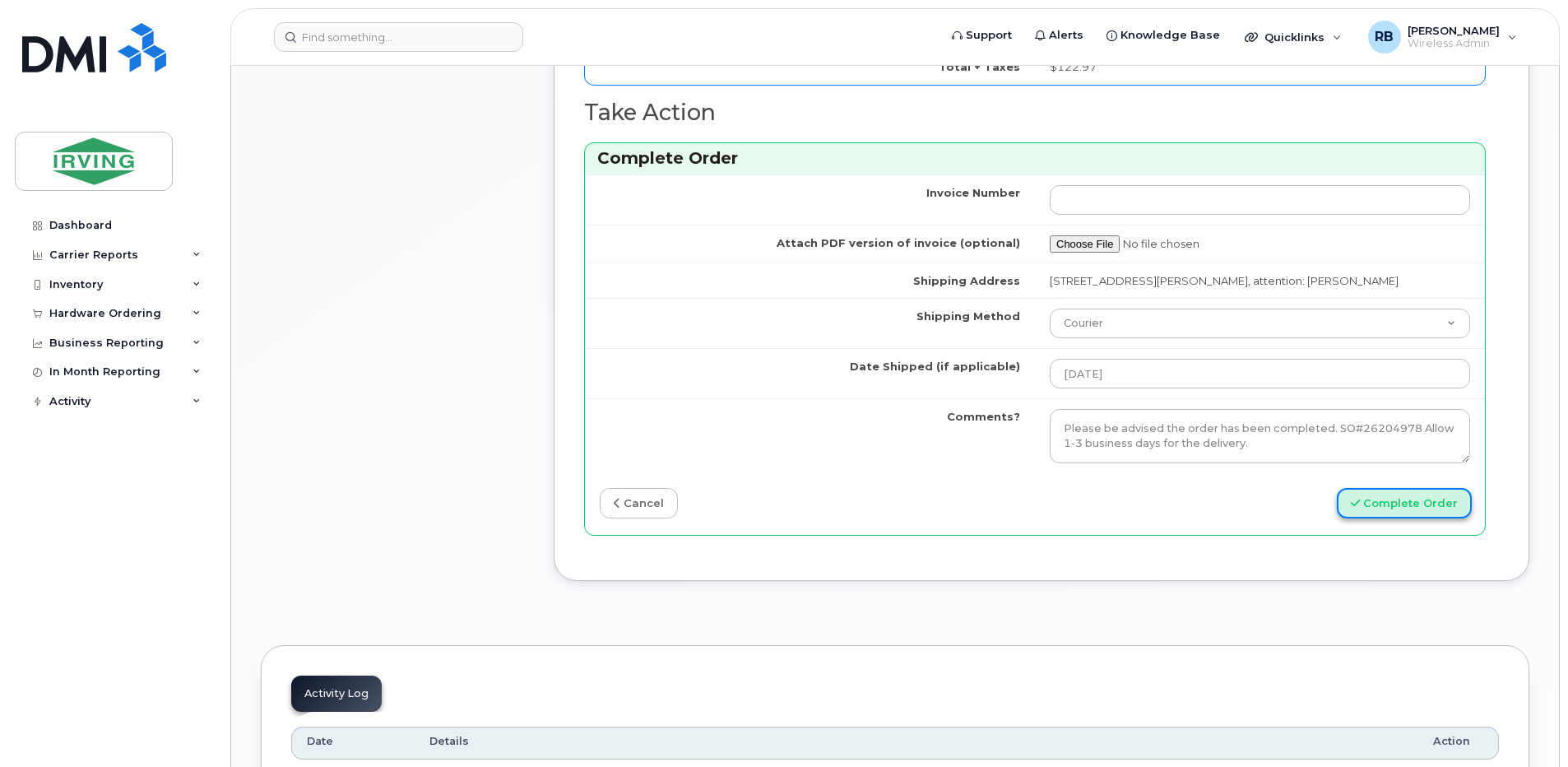
click at [1431, 509] on button "Complete Order" at bounding box center [1404, 503] width 135 height 31
